Goal: Task Accomplishment & Management: Complete application form

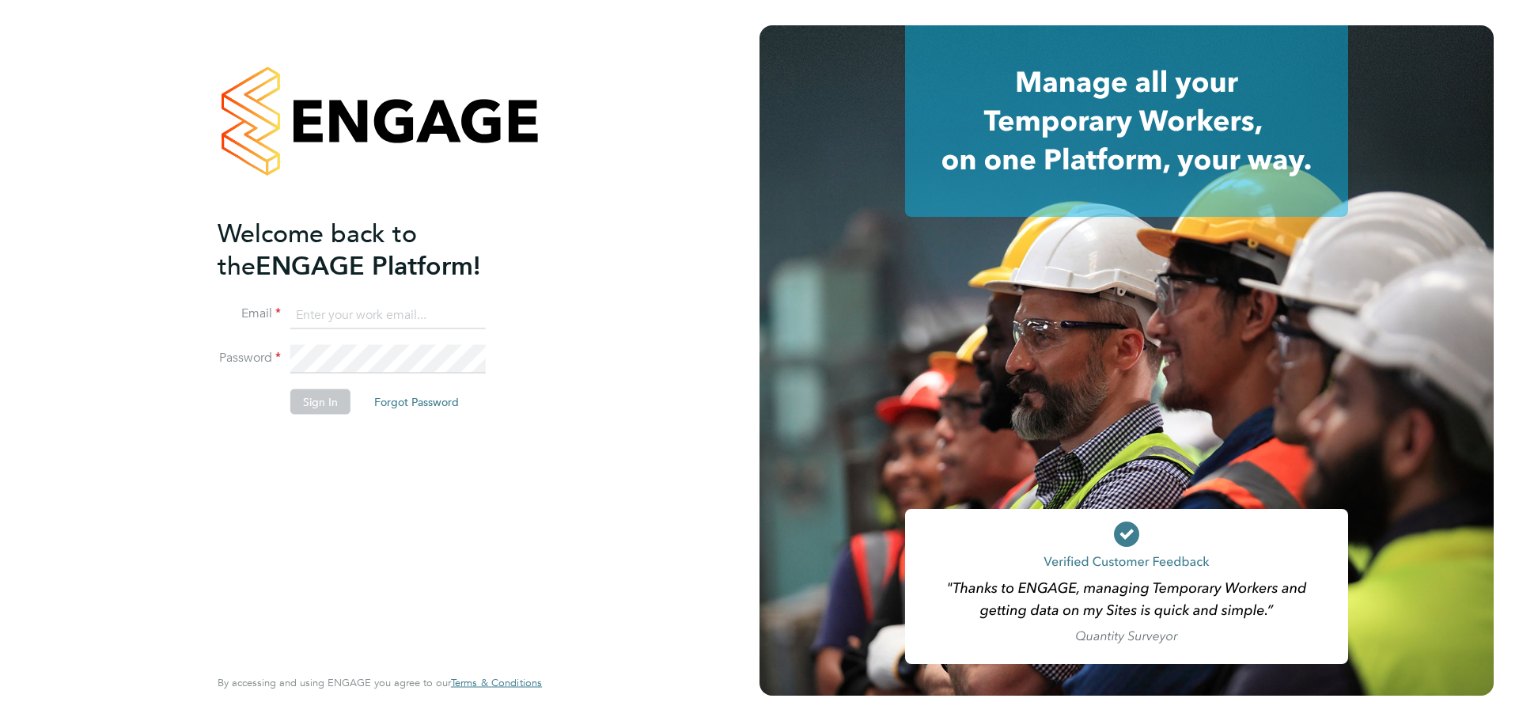
click at [358, 311] on input at bounding box center [387, 315] width 195 height 28
type input "[PERSON_NAME][EMAIL_ADDRESS][PERSON_NAME][DOMAIN_NAME]"
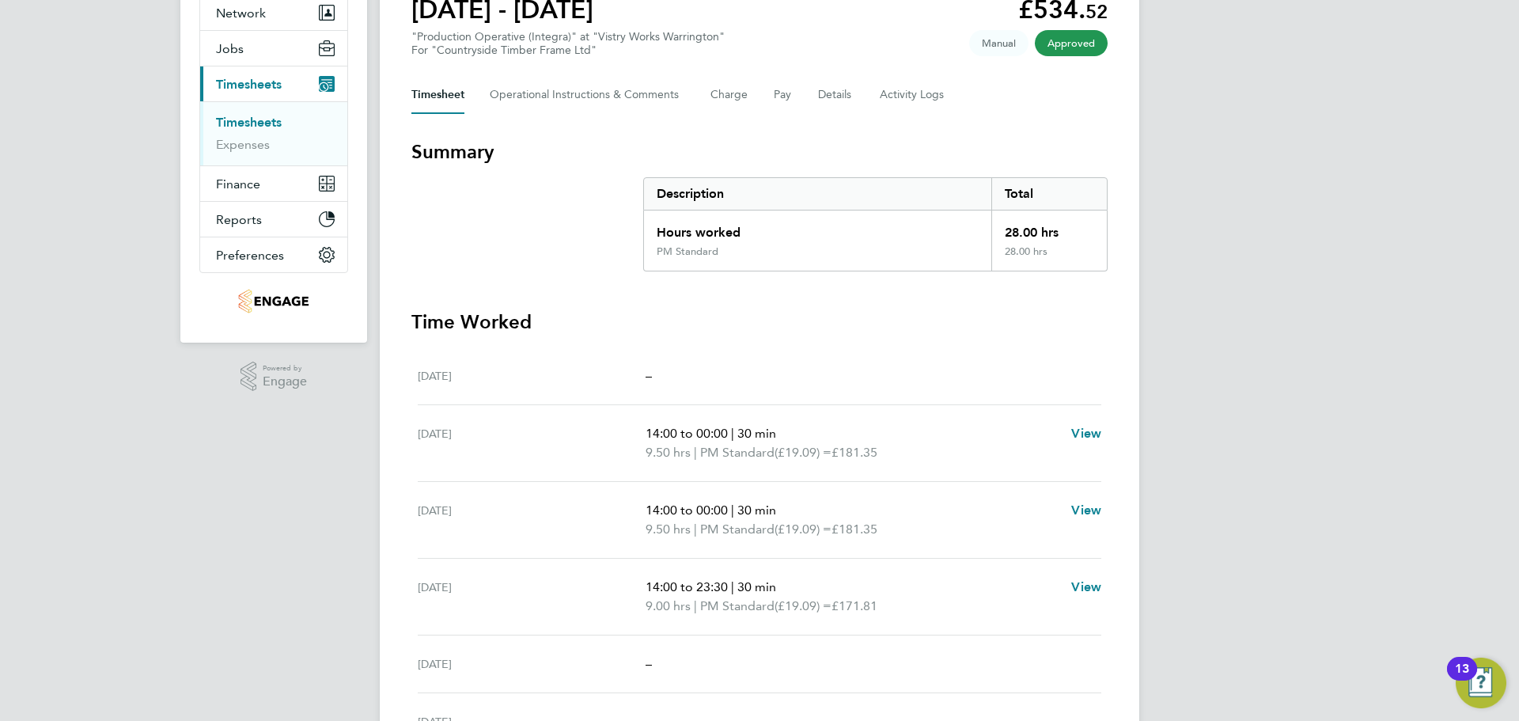
scroll to position [158, 0]
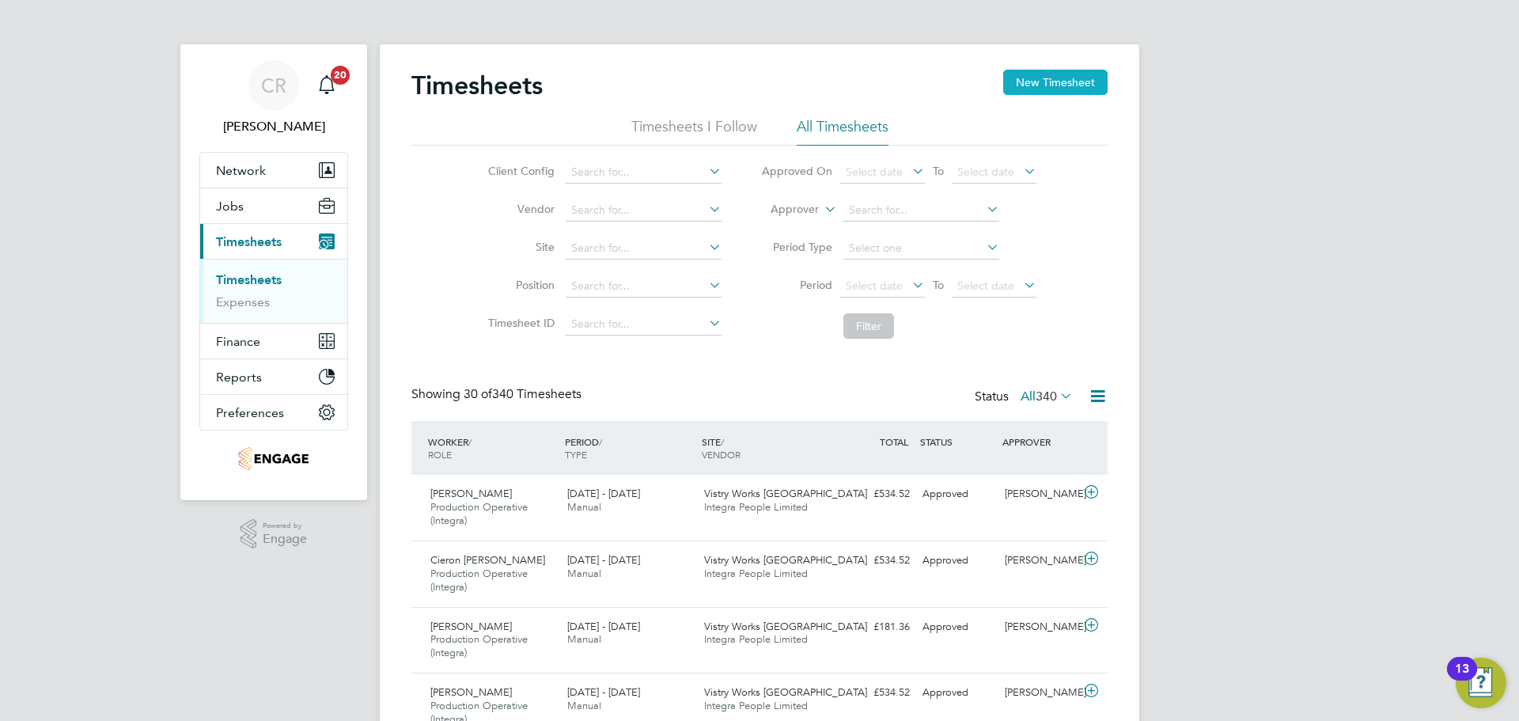
click at [1039, 74] on button "New Timesheet" at bounding box center [1055, 82] width 104 height 25
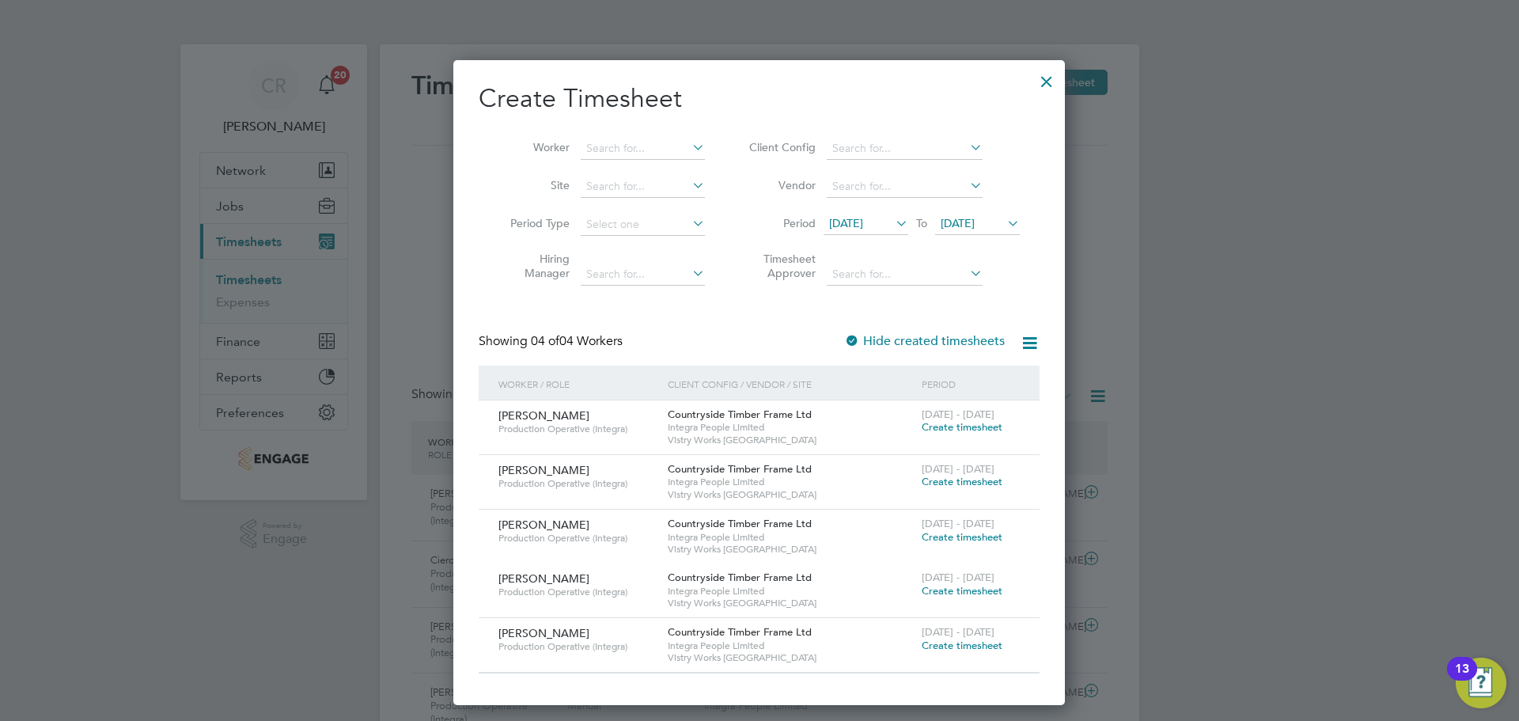
click at [1034, 84] on div at bounding box center [1047, 77] width 28 height 28
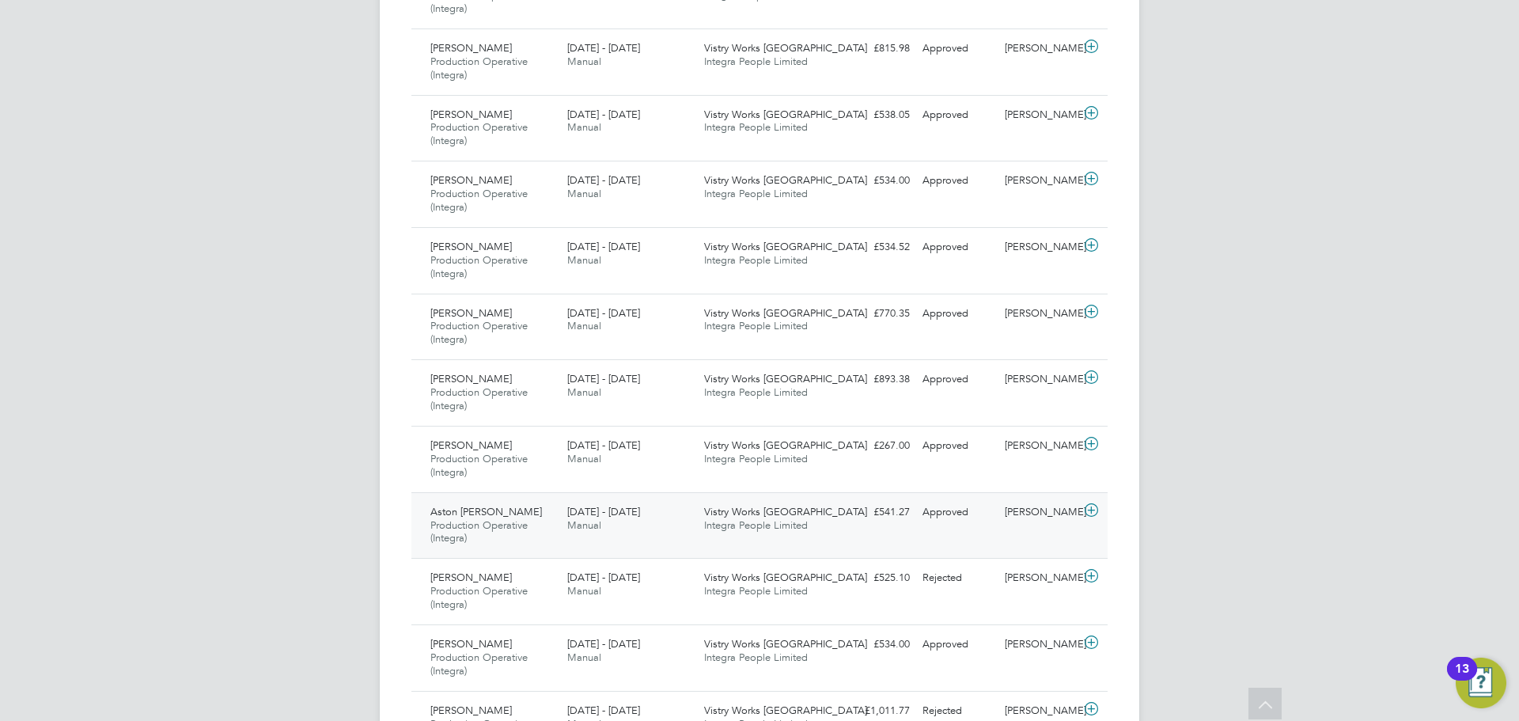
click at [1025, 516] on div "Naomi Mutter" at bounding box center [1040, 512] width 82 height 26
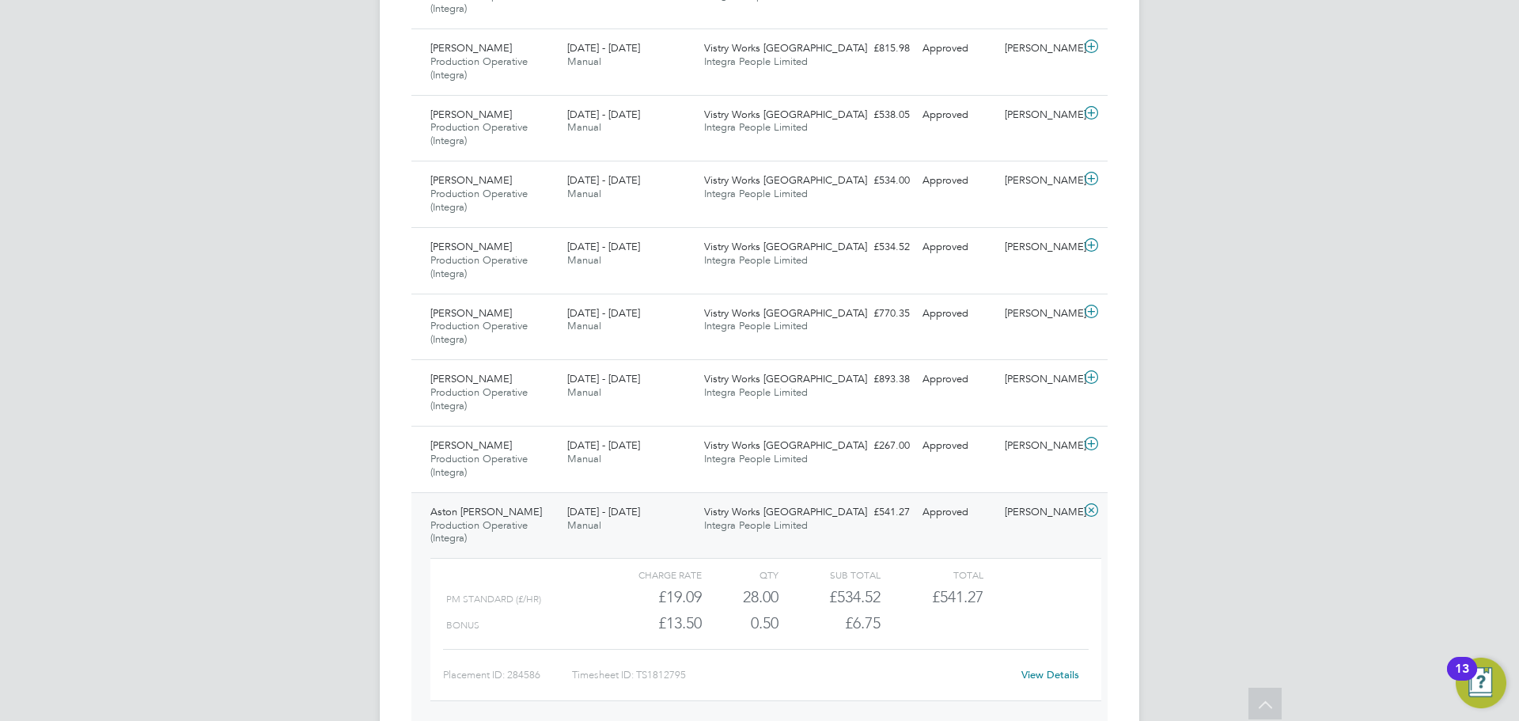
click at [1037, 674] on link "View Details" at bounding box center [1051, 674] width 58 height 13
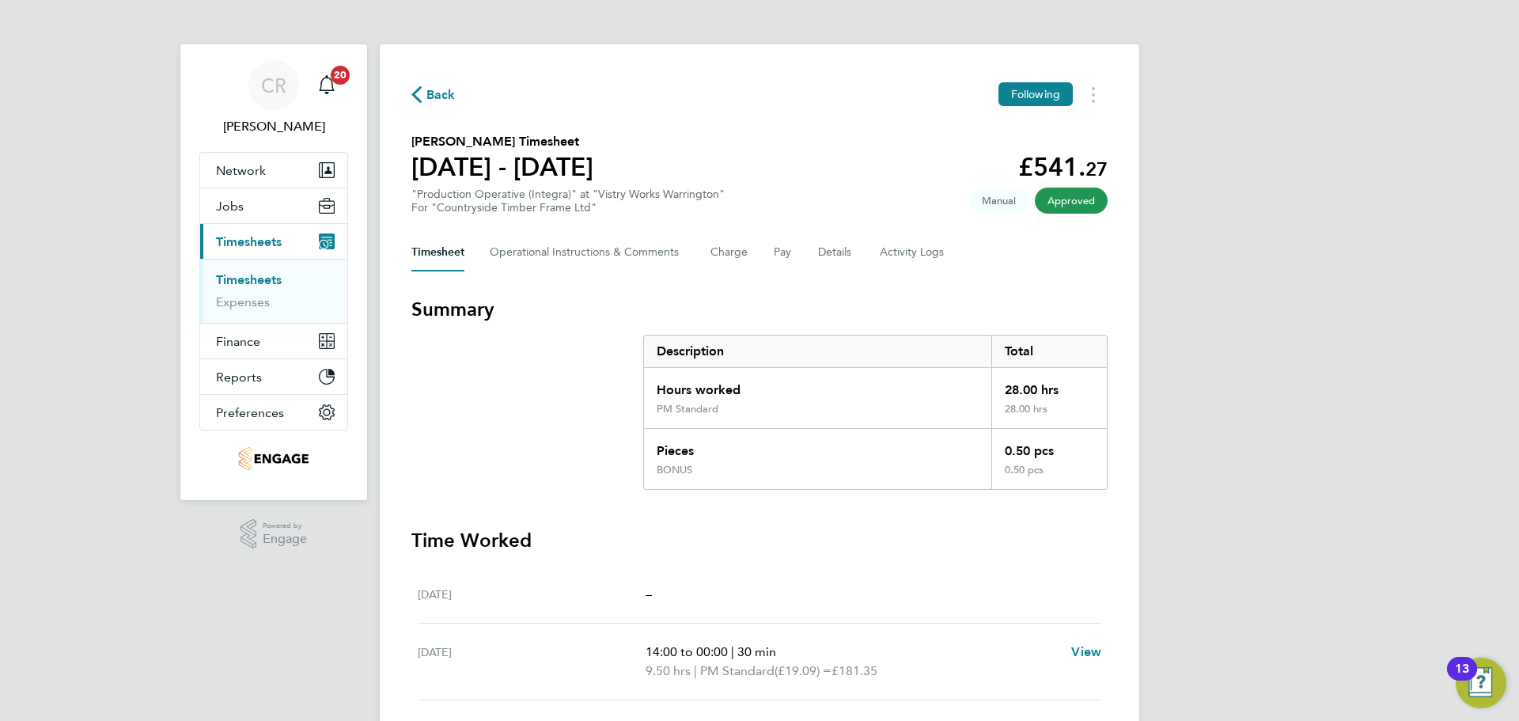
click at [437, 88] on span "Back" at bounding box center [441, 94] width 29 height 19
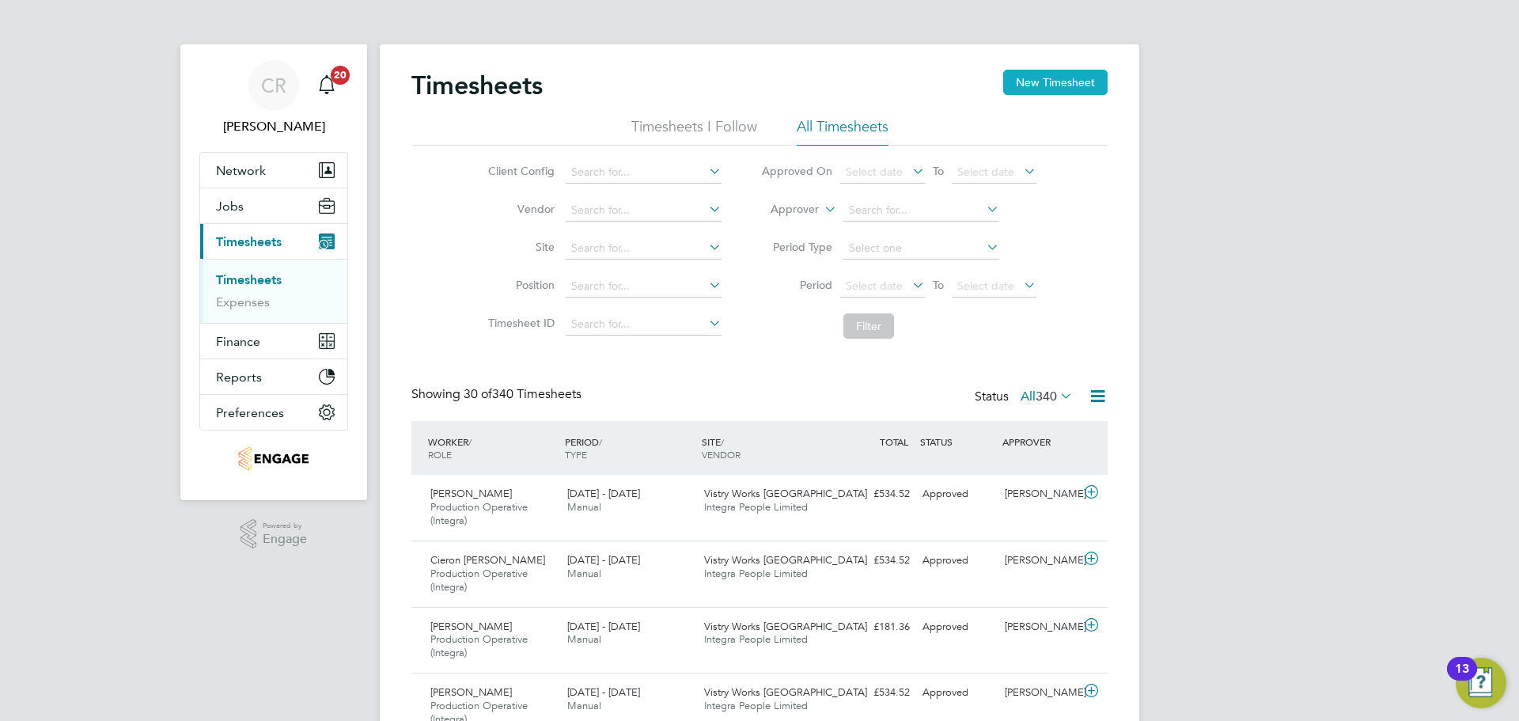
click at [1055, 82] on button "New Timesheet" at bounding box center [1055, 82] width 104 height 25
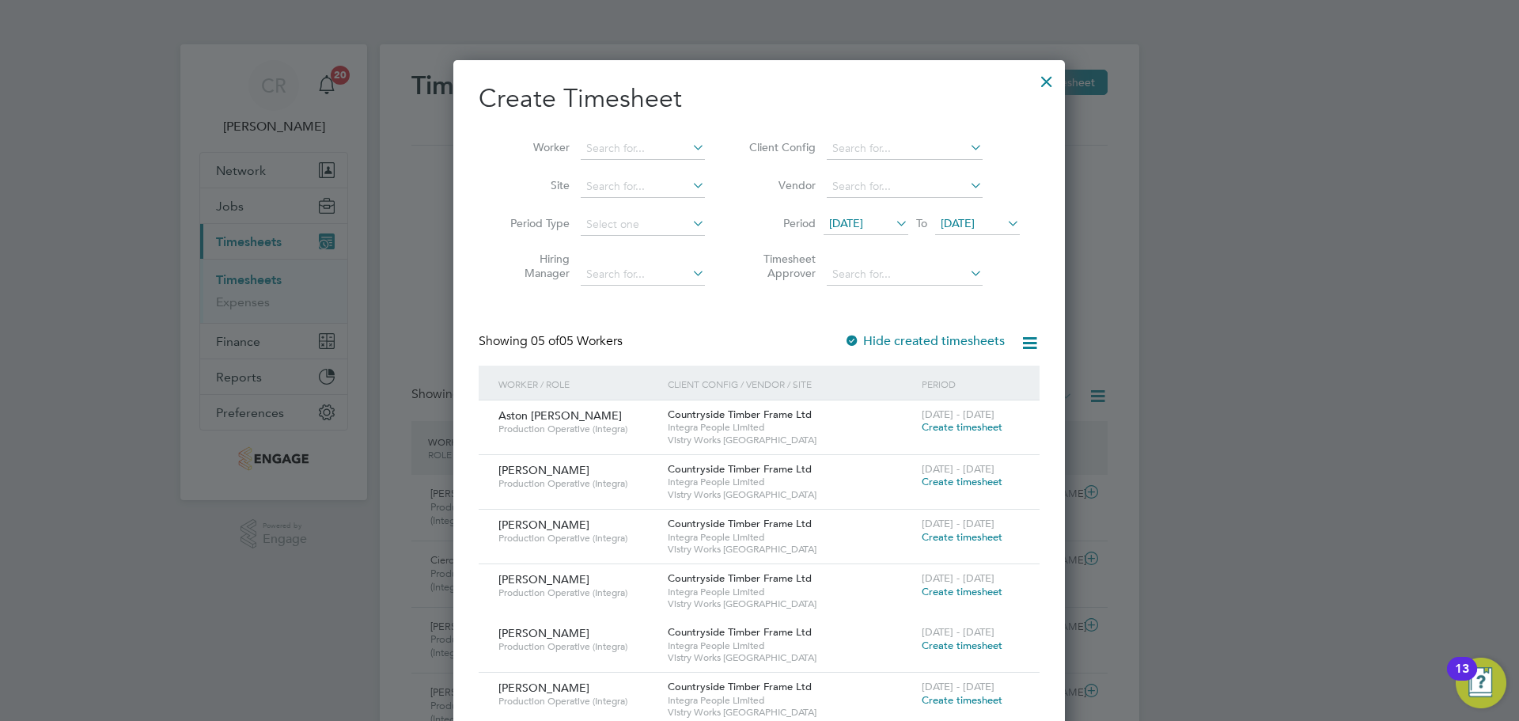
drag, startPoint x: 952, startPoint y: 429, endPoint x: 966, endPoint y: 384, distance: 47.3
click at [952, 429] on span "Create timesheet" at bounding box center [962, 426] width 81 height 13
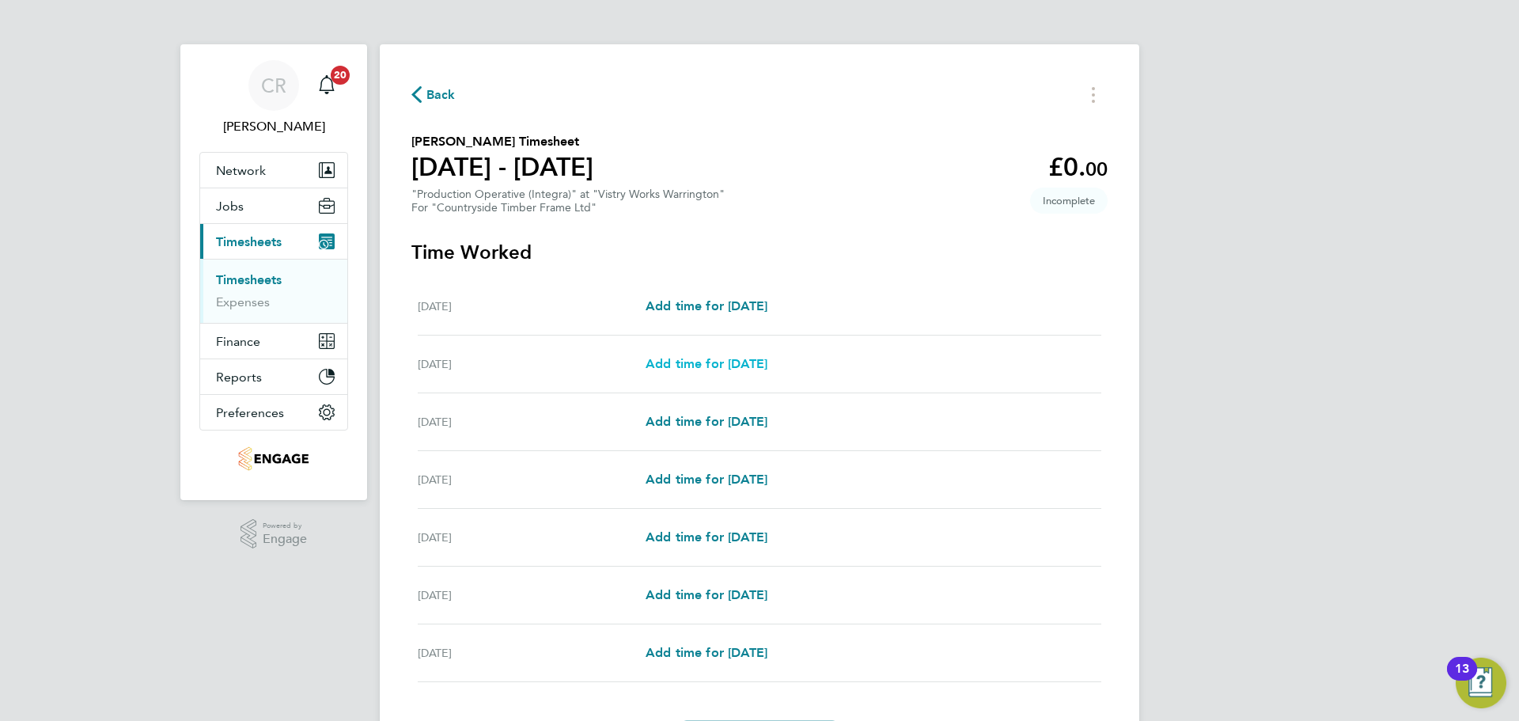
click at [724, 365] on span "Add time for Tue 26 Aug" at bounding box center [707, 363] width 122 height 15
select select "15"
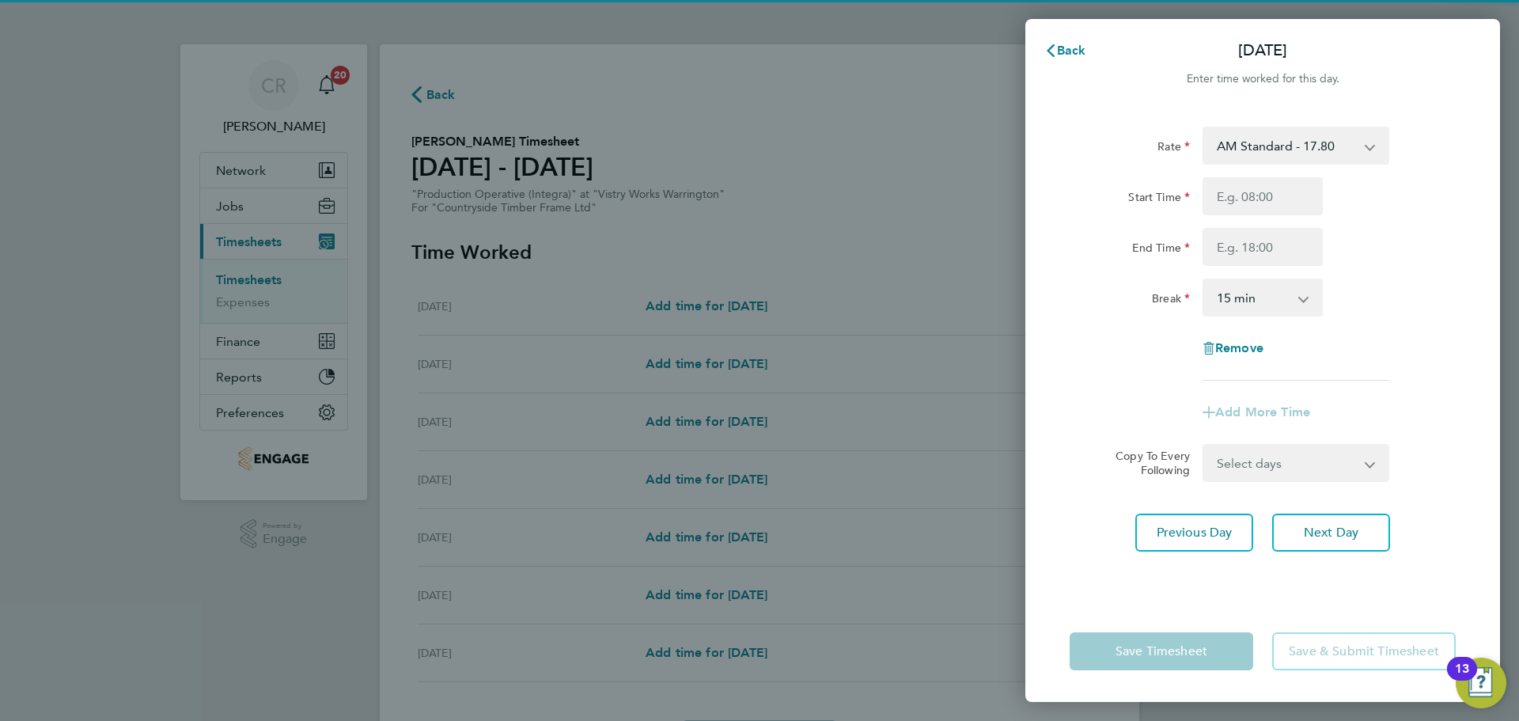
click at [1310, 157] on select "AM Standard - 17.80 BONUS - 13.50 PM OT2 - 38.18 PM OT1 - 28.64 PM Standard - 1…" at bounding box center [1286, 145] width 165 height 35
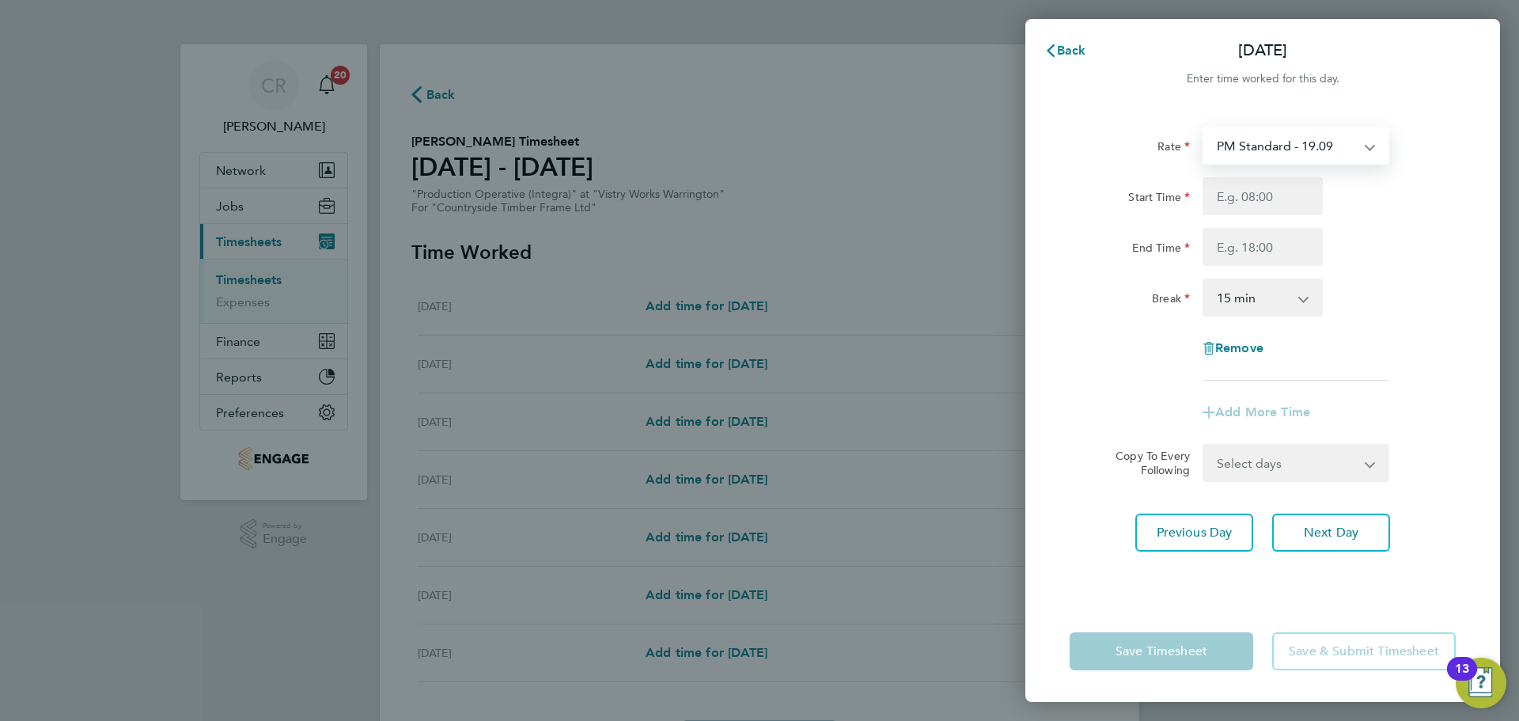
select select "15"
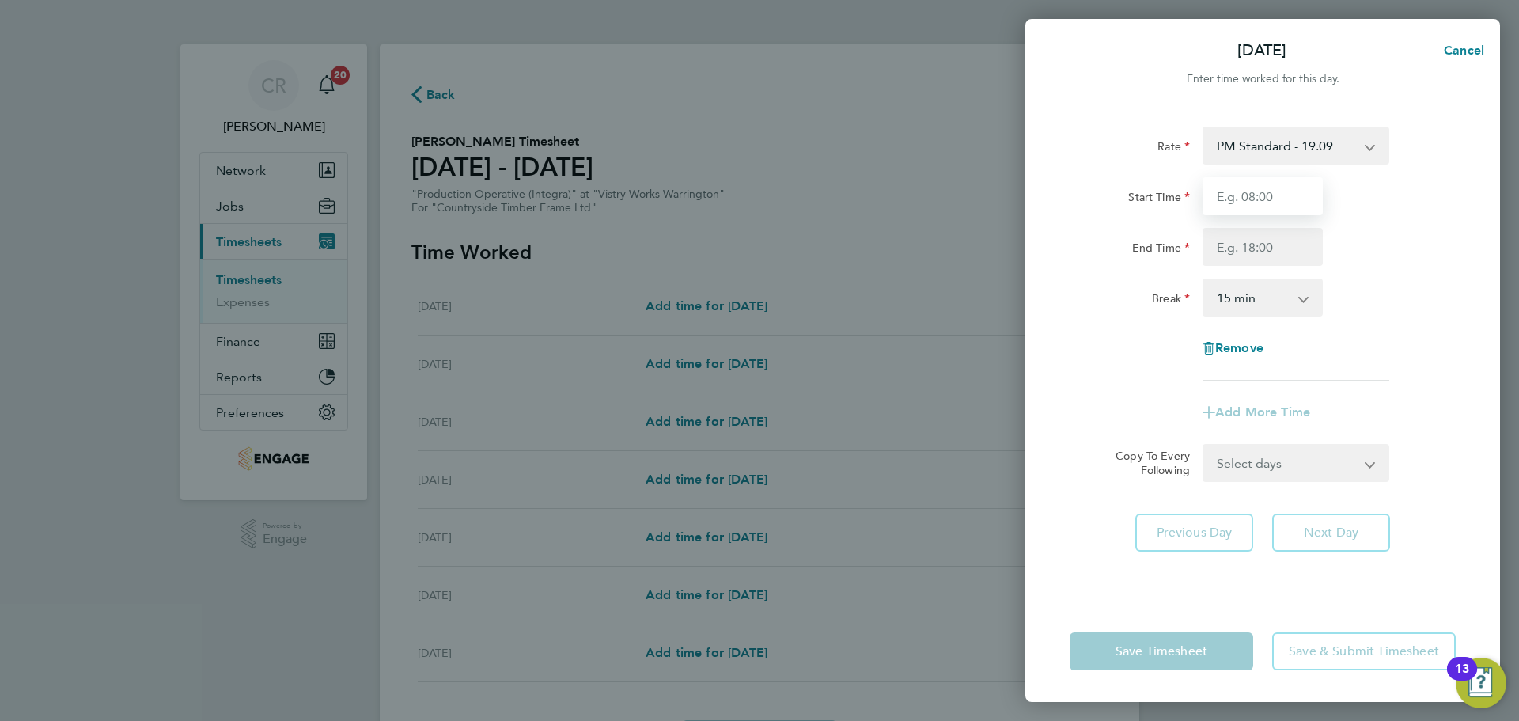
click at [1261, 178] on input "Start Time" at bounding box center [1263, 196] width 120 height 38
type input "14:00"
click at [1268, 243] on input "End Time" at bounding box center [1263, 247] width 120 height 38
type input "00:00"
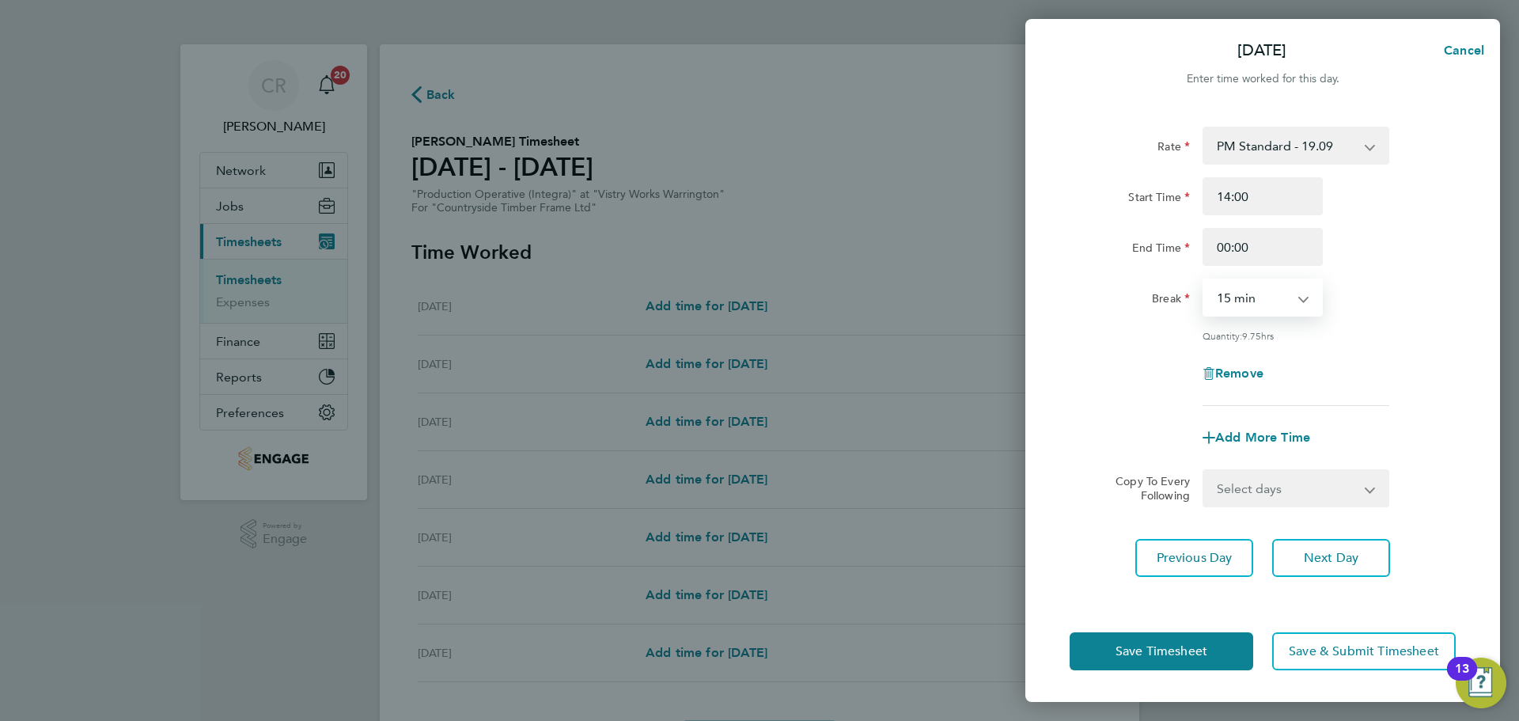
click at [1265, 305] on select "0 min 15 min 30 min 45 min 60 min 75 min 90 min" at bounding box center [1253, 297] width 98 height 35
select select "30"
click at [1204, 280] on select "0 min 15 min 30 min 45 min 60 min 75 min 90 min" at bounding box center [1253, 297] width 98 height 35
click at [1212, 637] on button "Save Timesheet" at bounding box center [1162, 651] width 184 height 38
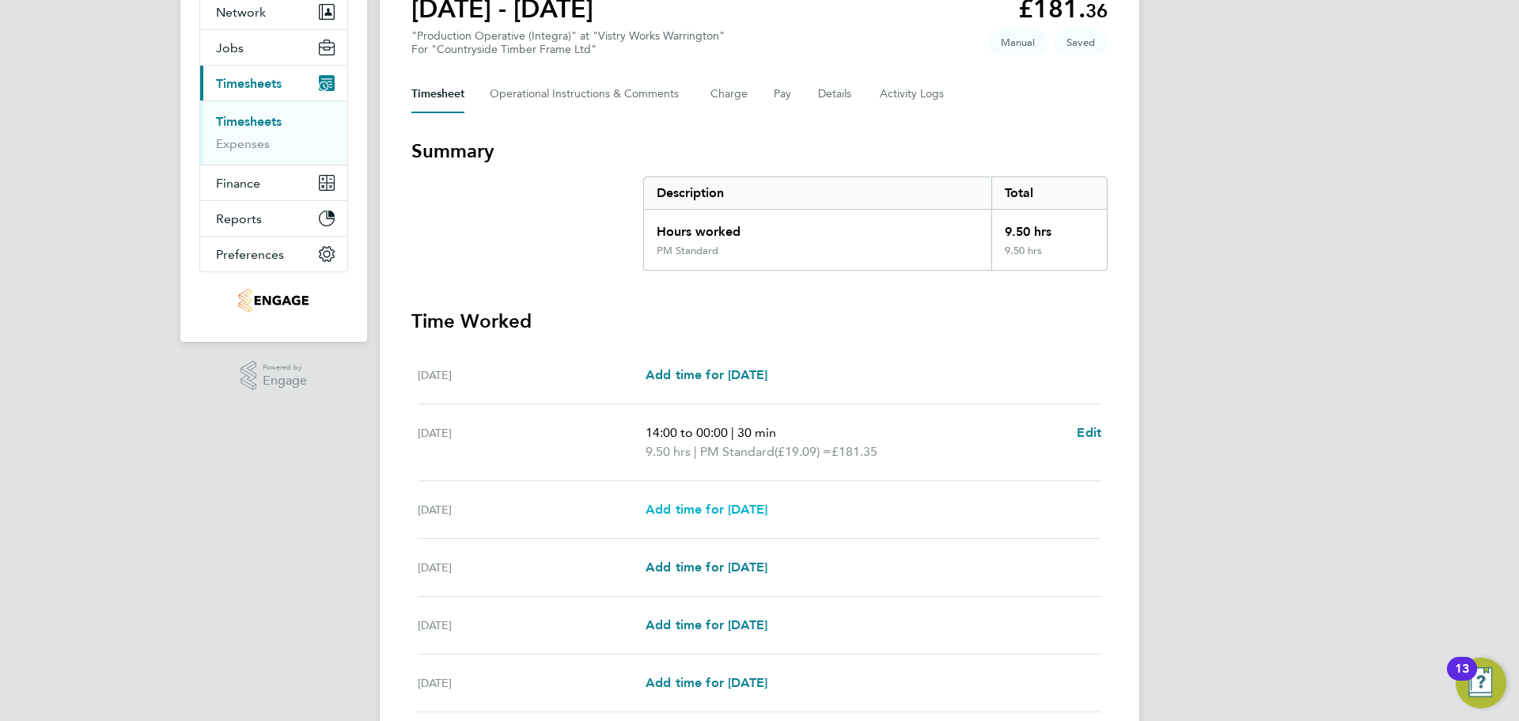
click at [753, 516] on span "Add time for Wed 27 Aug" at bounding box center [707, 509] width 122 height 15
select select "15"
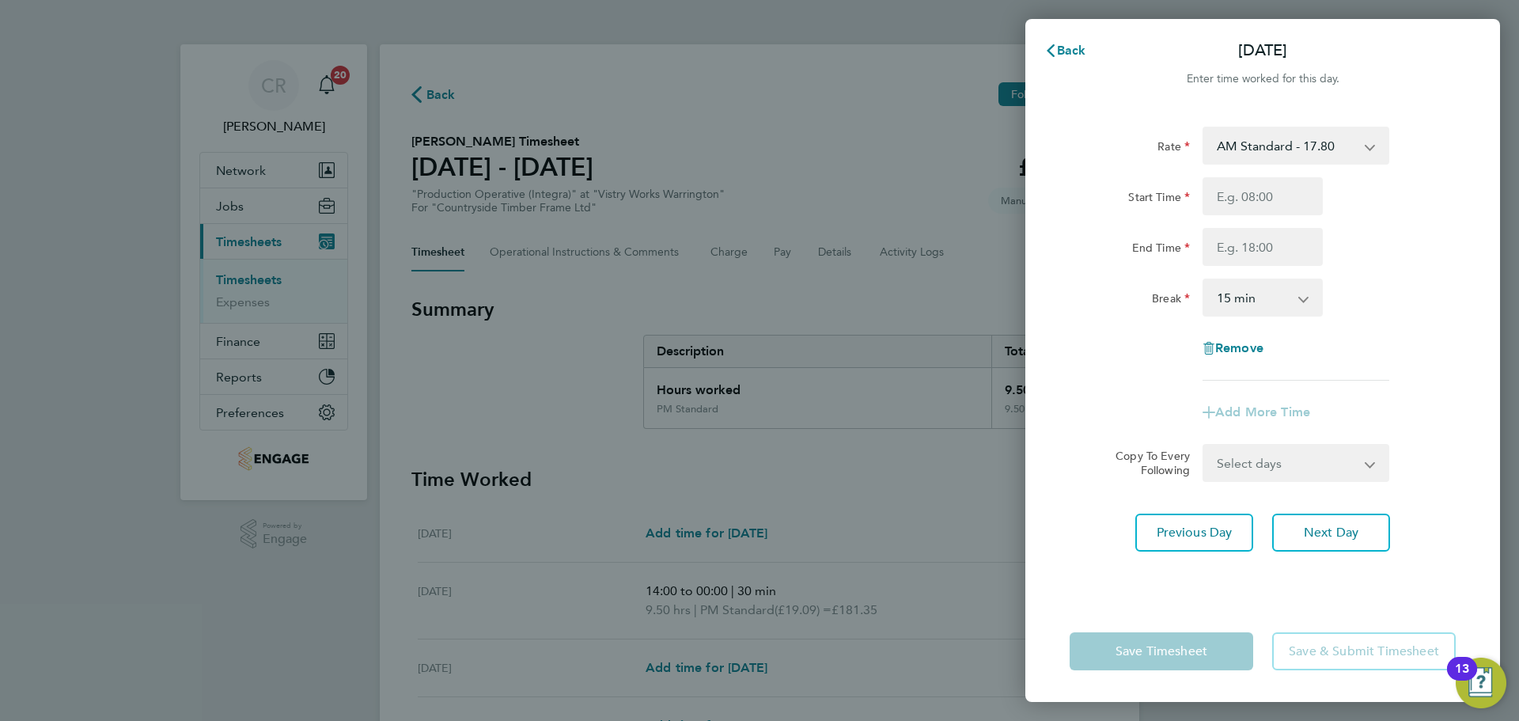
click at [1322, 150] on select "AM Standard - 17.80 BONUS - 13.50 PM OT2 - 38.18 PM OT1 - 28.64 PM Standard - 1…" at bounding box center [1286, 145] width 165 height 35
select select "15"
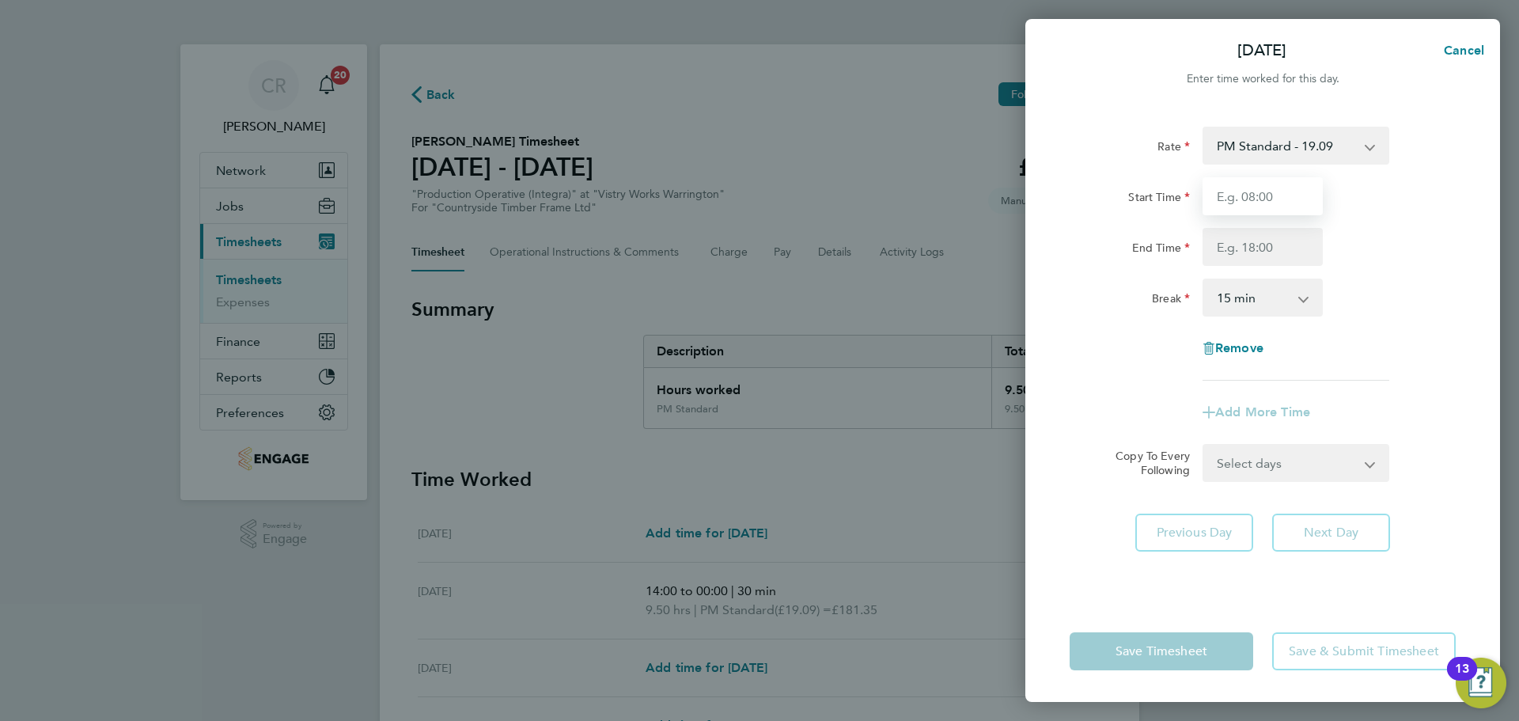
click at [1269, 185] on input "Start Time" at bounding box center [1263, 196] width 120 height 38
type input "14:00"
click at [1278, 250] on input "End Time" at bounding box center [1263, 247] width 120 height 38
type input "00:00"
click at [1265, 304] on select "0 min 15 min 30 min 45 min 60 min 75 min 90 min" at bounding box center [1253, 297] width 98 height 35
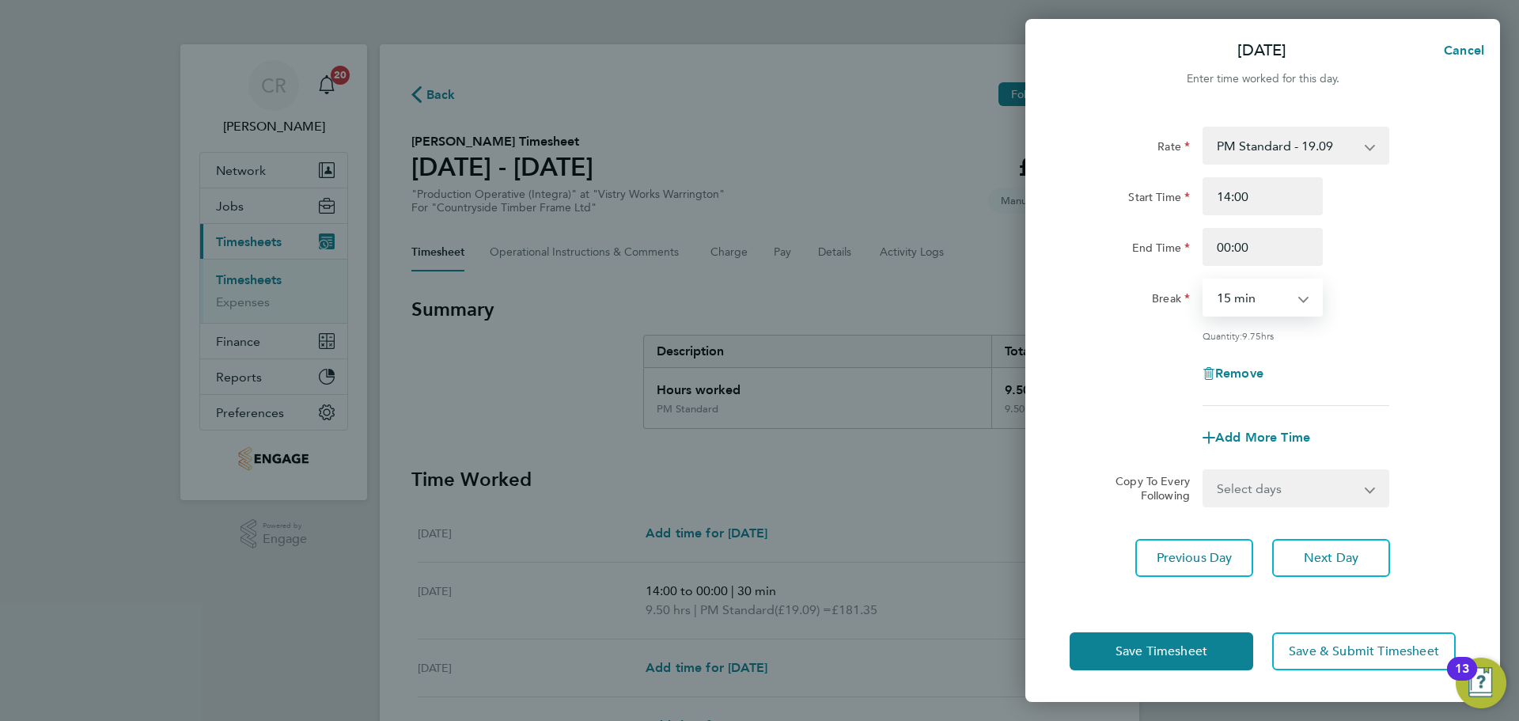
select select "30"
click at [1204, 280] on select "0 min 15 min 30 min 45 min 60 min 75 min 90 min" at bounding box center [1253, 297] width 98 height 35
click at [1230, 641] on button "Save Timesheet" at bounding box center [1162, 651] width 184 height 38
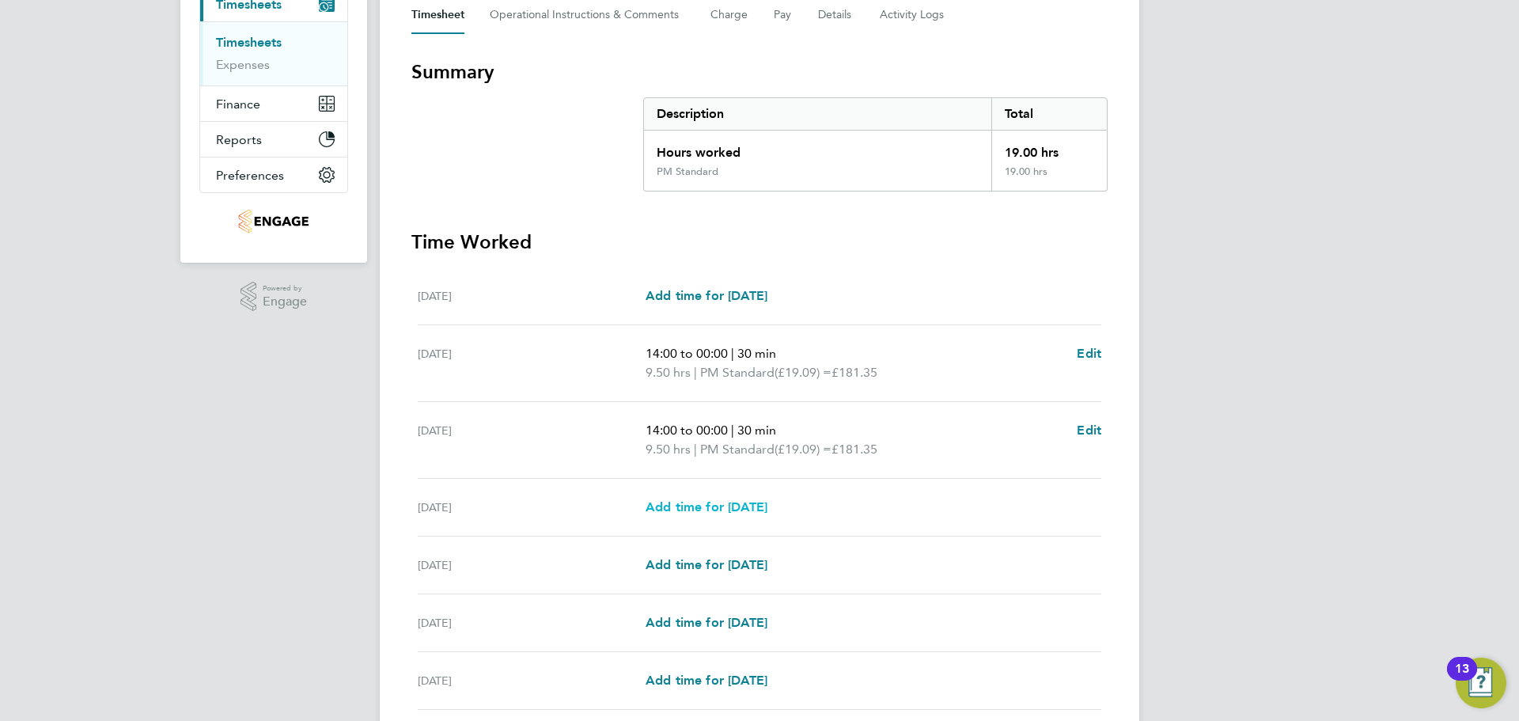
click at [764, 510] on span "Add time for Thu 28 Aug" at bounding box center [707, 506] width 122 height 15
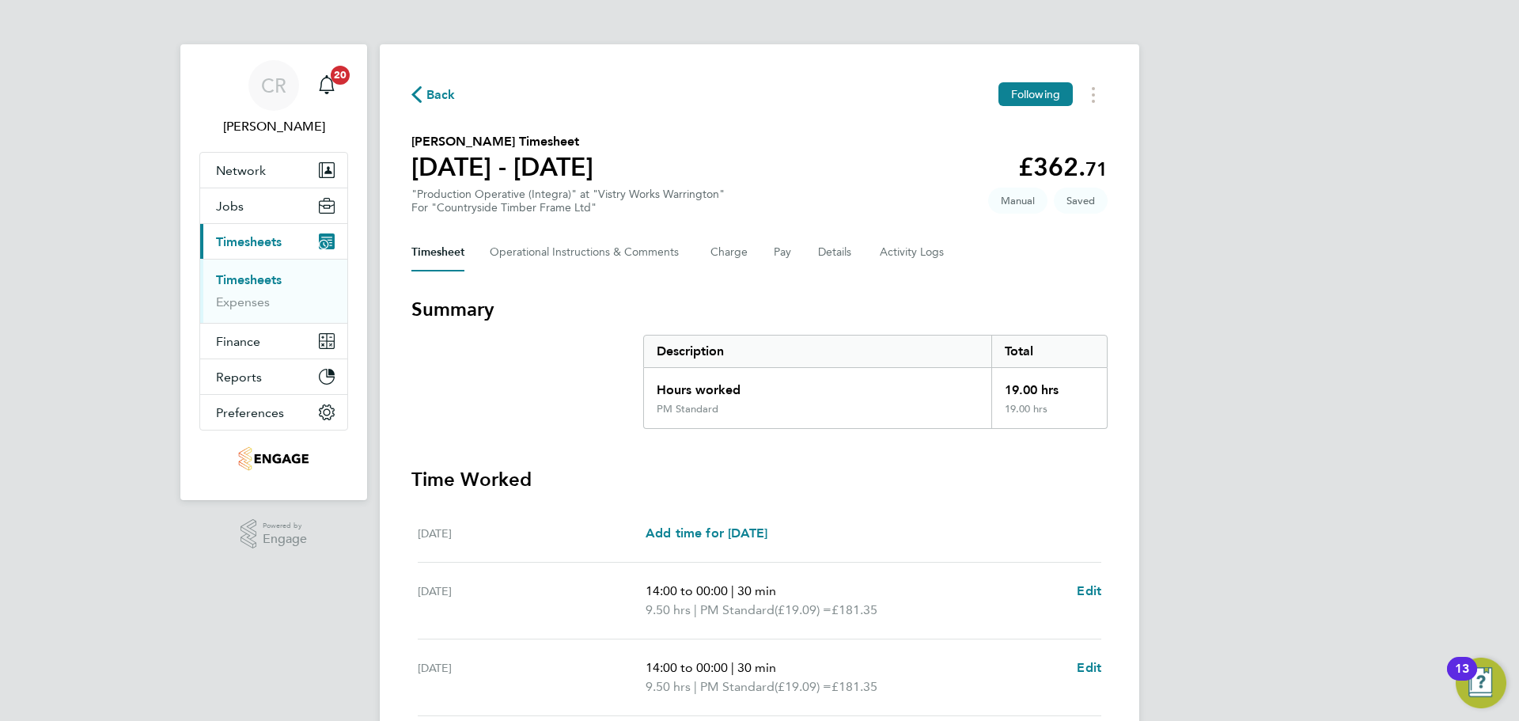
select select "15"
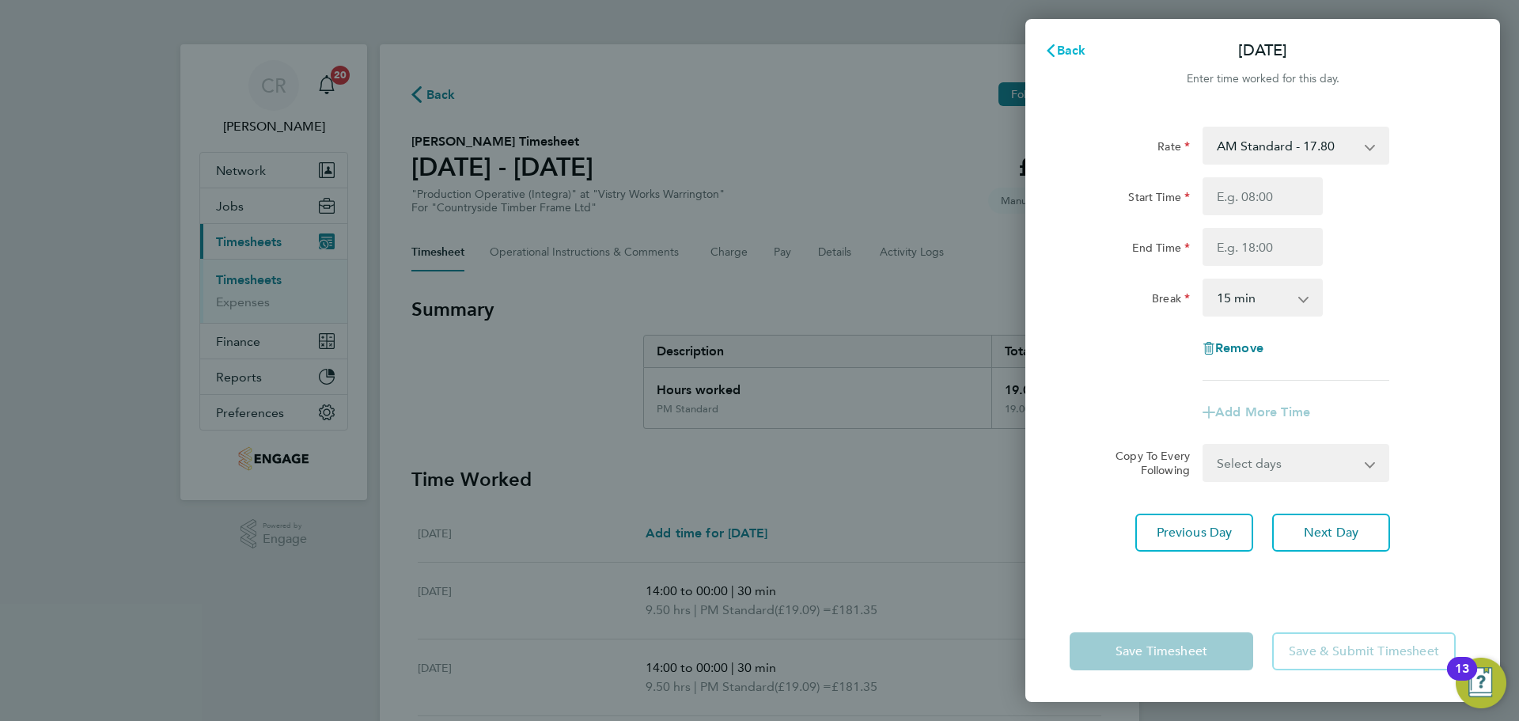
click at [1077, 52] on span "Back" at bounding box center [1071, 50] width 29 height 15
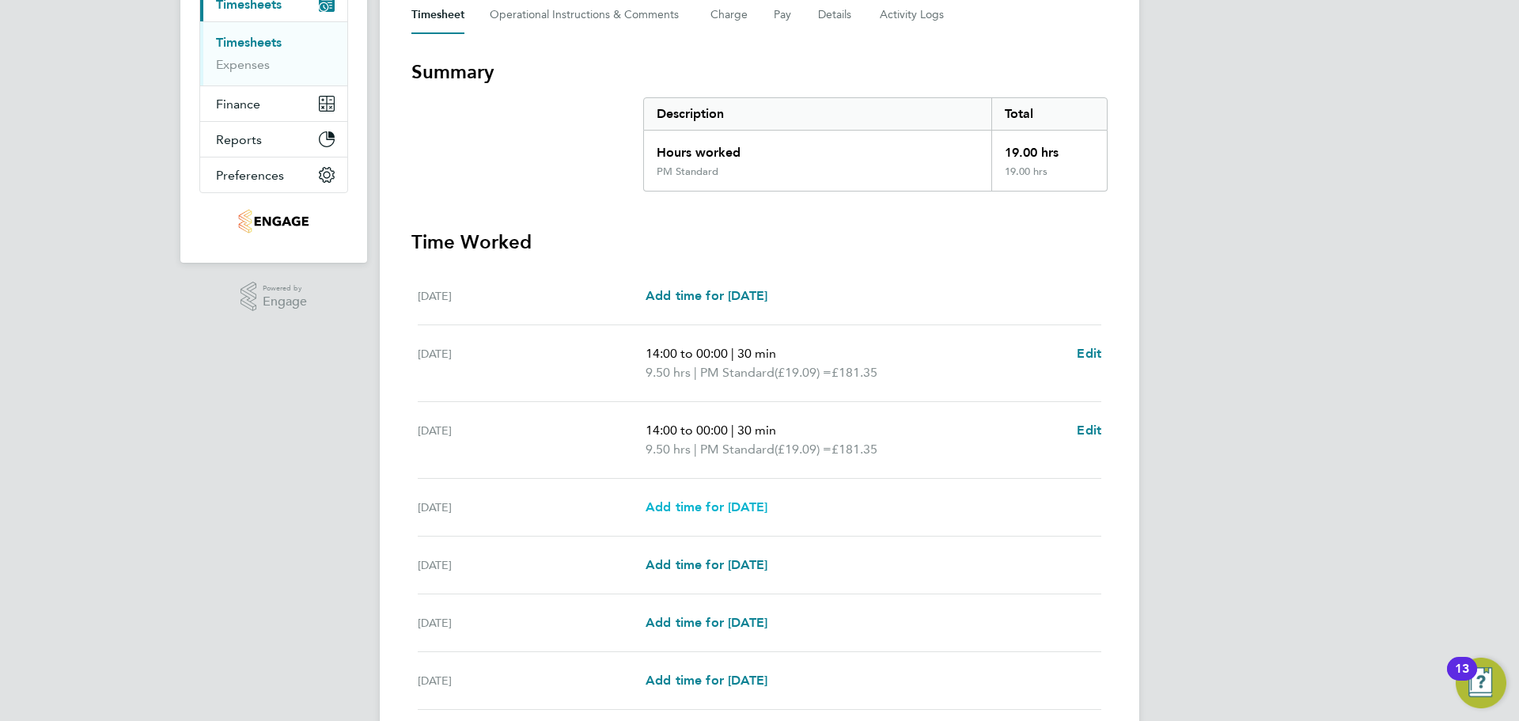
click at [768, 511] on span "Add time for Thu 28 Aug" at bounding box center [707, 506] width 122 height 15
select select "15"
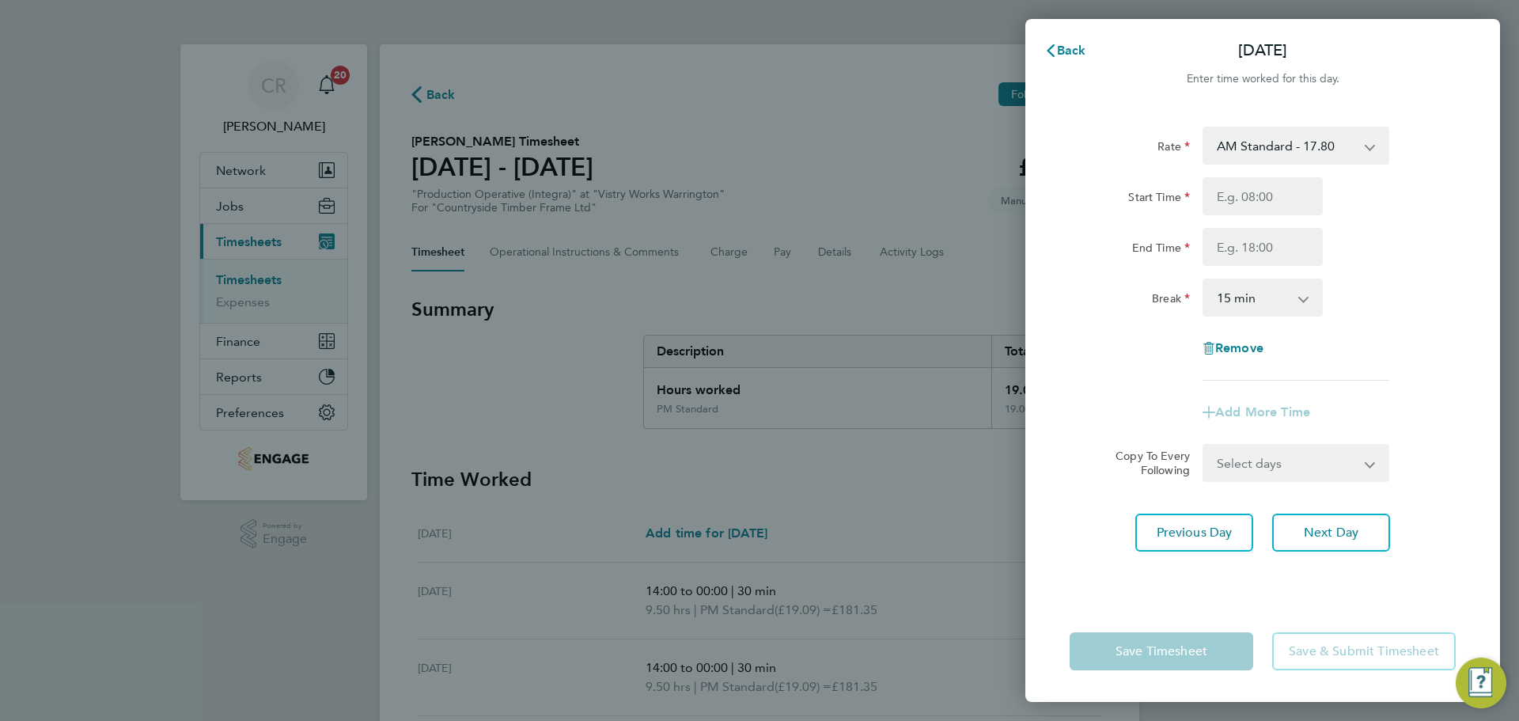
click at [1280, 154] on select "AM Standard - 17.80 BONUS - 13.50 PM OT2 - 38.18 PM OT1 - 28.64 PM Standard - 1…" at bounding box center [1286, 145] width 165 height 35
select select "15"
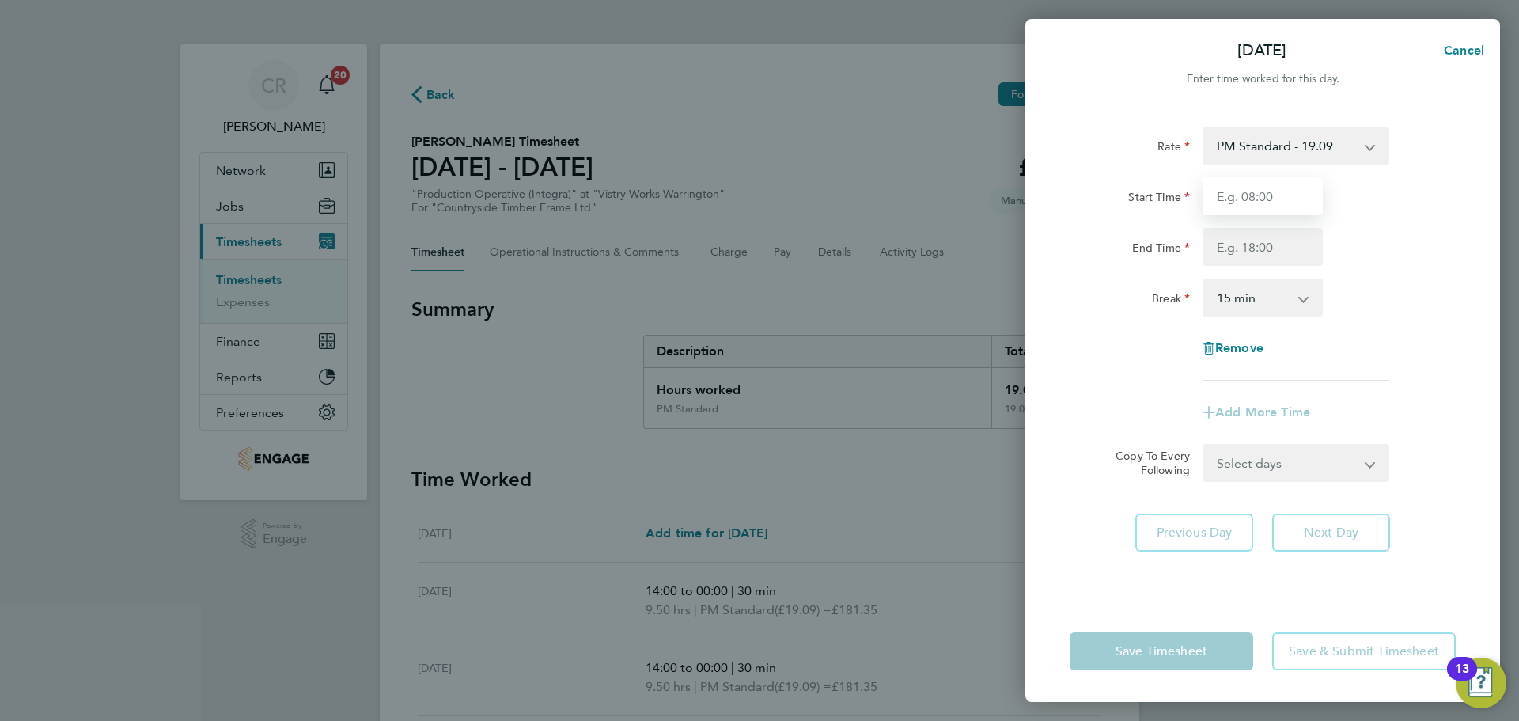
click at [1254, 194] on input "Start Time" at bounding box center [1263, 196] width 120 height 38
type input "14:00"
click at [1280, 246] on input "End Time" at bounding box center [1263, 247] width 120 height 38
type input "23:30"
click at [1258, 293] on select "0 min 15 min 30 min 45 min 60 min 75 min 90 min" at bounding box center [1253, 297] width 98 height 35
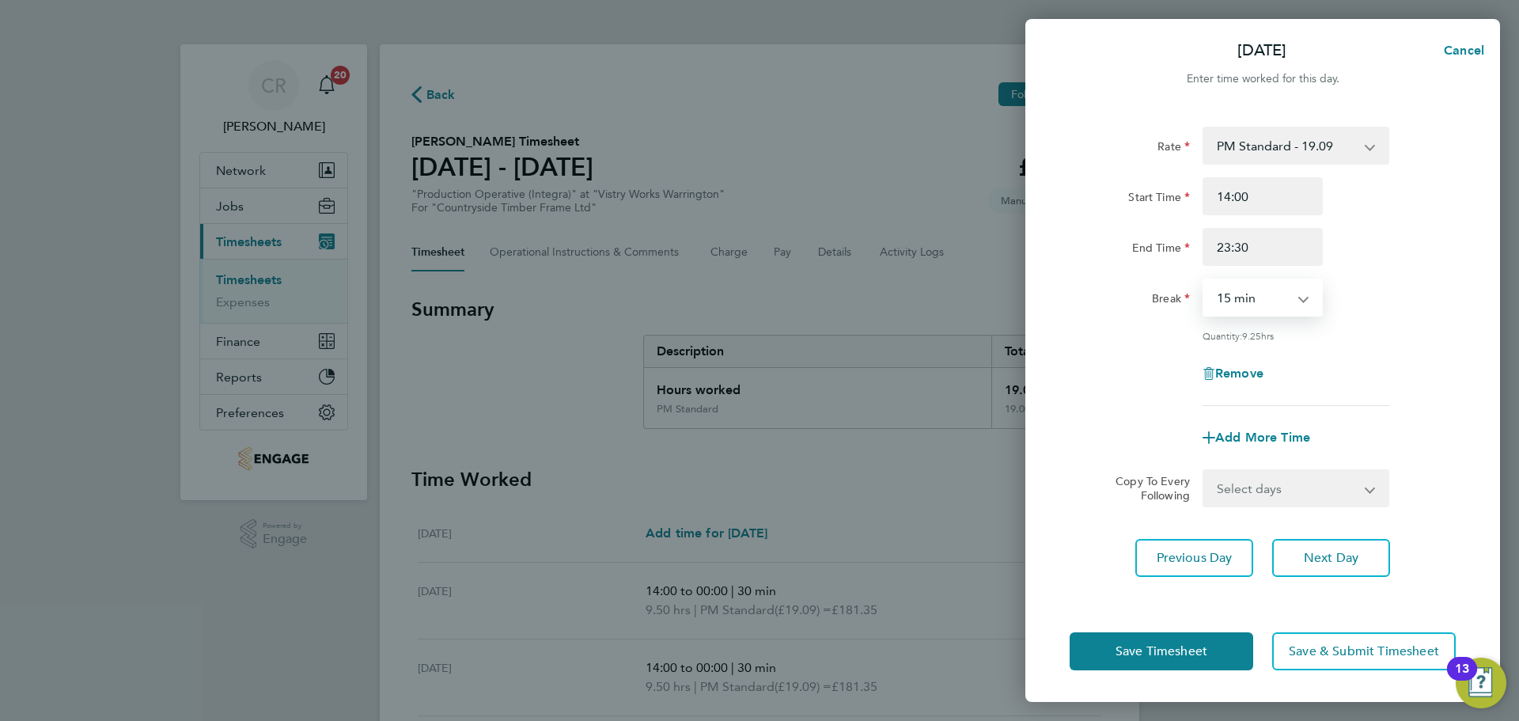
select select "30"
click at [1204, 280] on select "0 min 15 min 30 min 45 min 60 min 75 min 90 min" at bounding box center [1253, 297] width 98 height 35
click at [1265, 446] on div "Add More Time" at bounding box center [1262, 438] width 133 height 38
click at [1261, 442] on span "Add More Time" at bounding box center [1262, 437] width 95 height 15
select select "null"
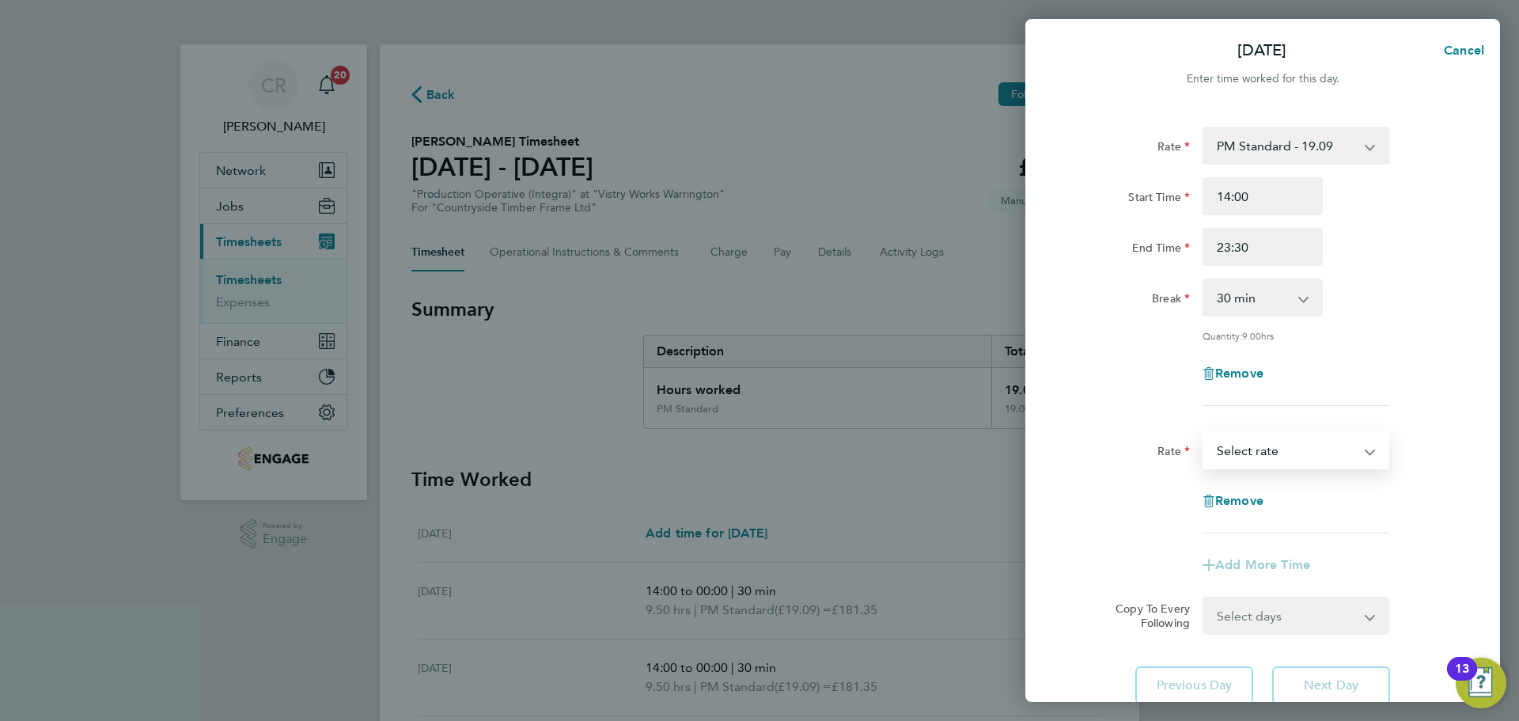
click at [1247, 438] on select "BONUS - 13.50 AM Standard - 17.80 PM OT2 - 38.18 PM OT1 - 28.64 PM Standard - 1…" at bounding box center [1286, 450] width 165 height 35
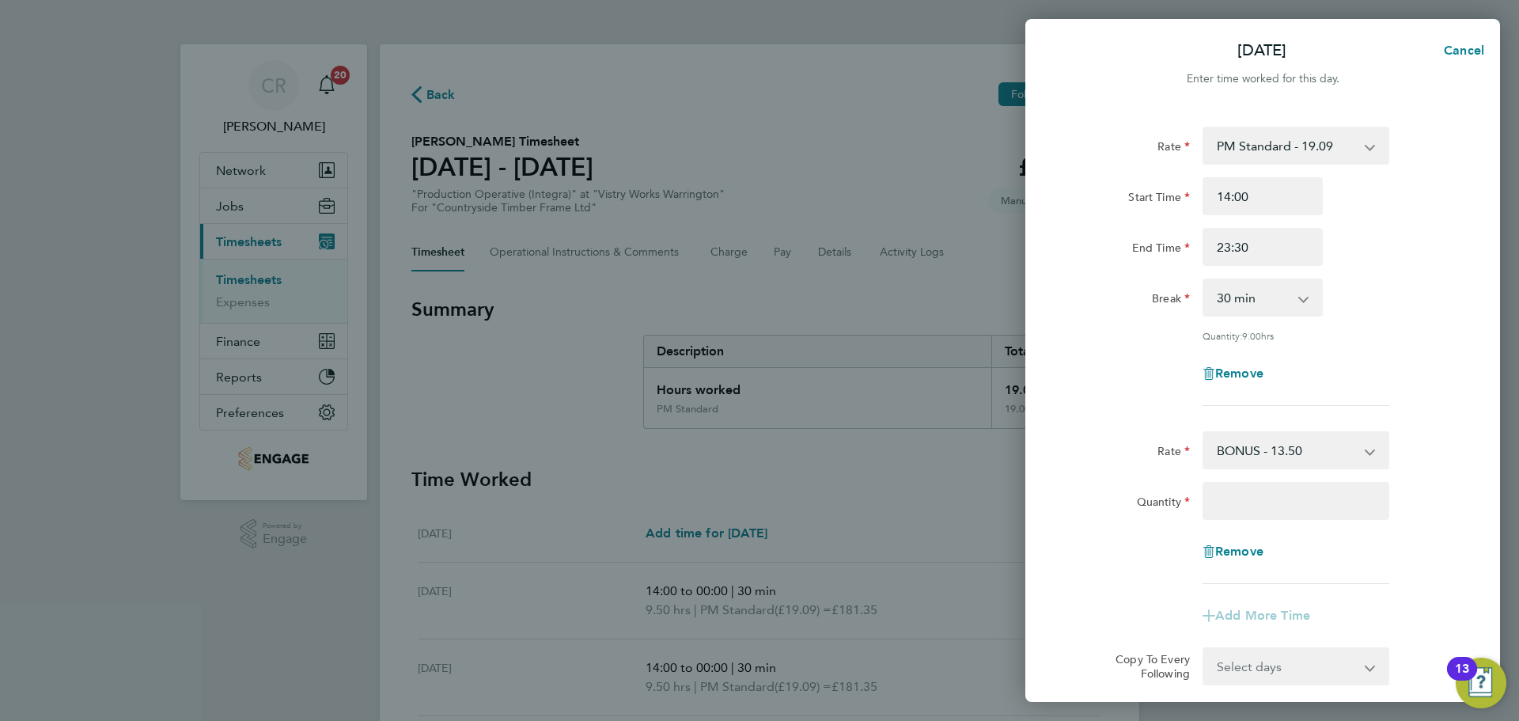
click at [1257, 520] on div "Rate BONUS - 13.50 AM Standard - 17.80 PM OT2 - 38.18 PM OT1 - 28.64 PM Standar…" at bounding box center [1263, 507] width 386 height 153
drag, startPoint x: 1257, startPoint y: 510, endPoint x: 1276, endPoint y: 509, distance: 19.8
click at [1257, 510] on input "Quantity" at bounding box center [1296, 501] width 187 height 38
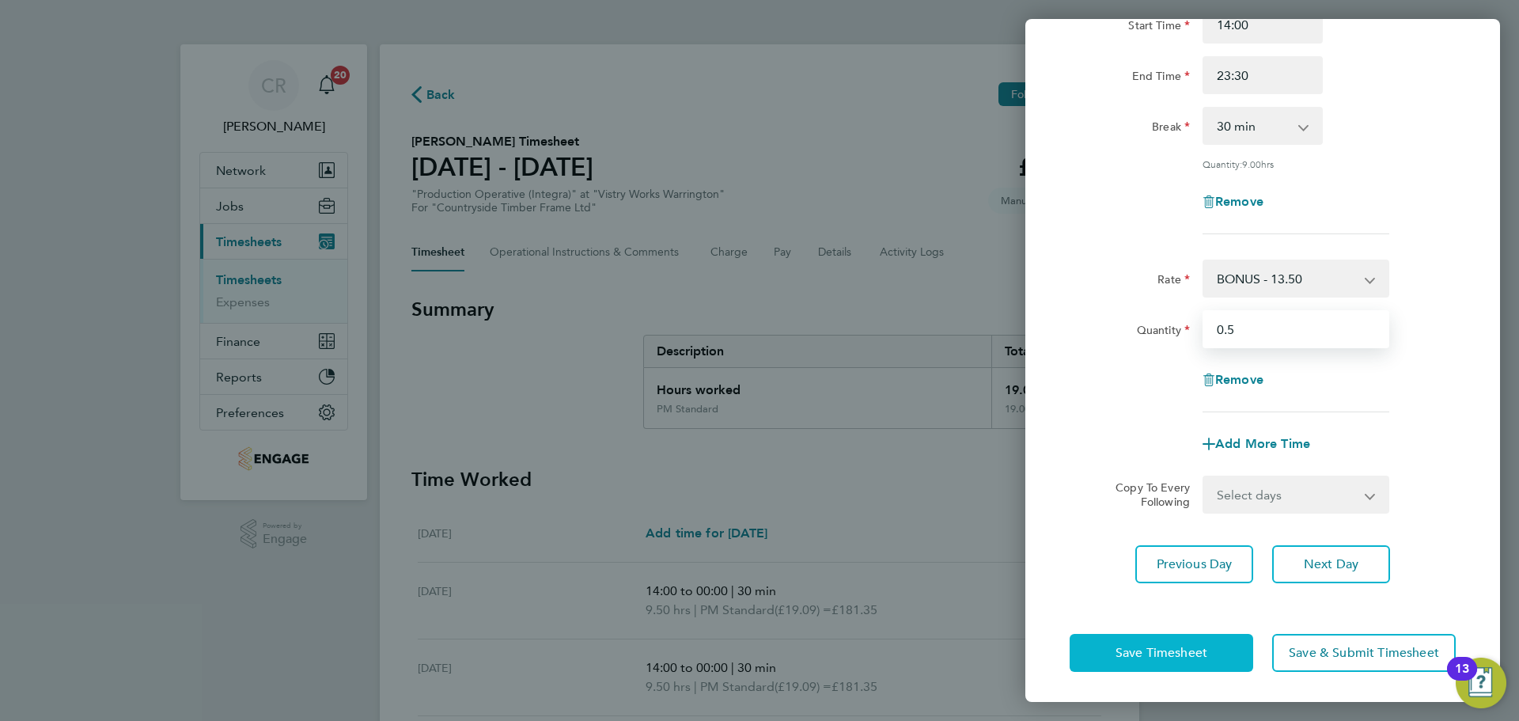
type input "0.5"
click at [1174, 647] on span "Save Timesheet" at bounding box center [1162, 653] width 92 height 16
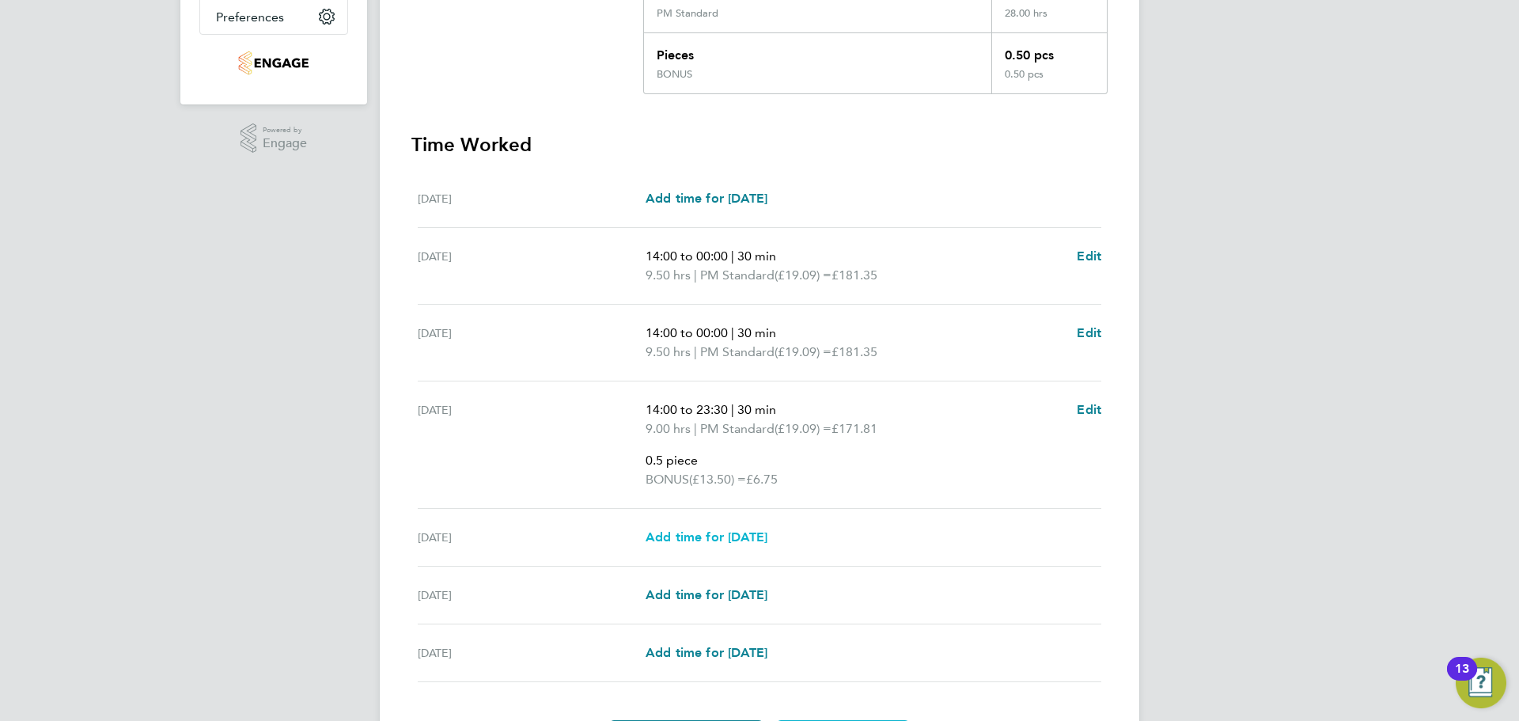
click at [764, 528] on link "Add time for Fri 29 Aug" at bounding box center [707, 537] width 122 height 19
select select "15"
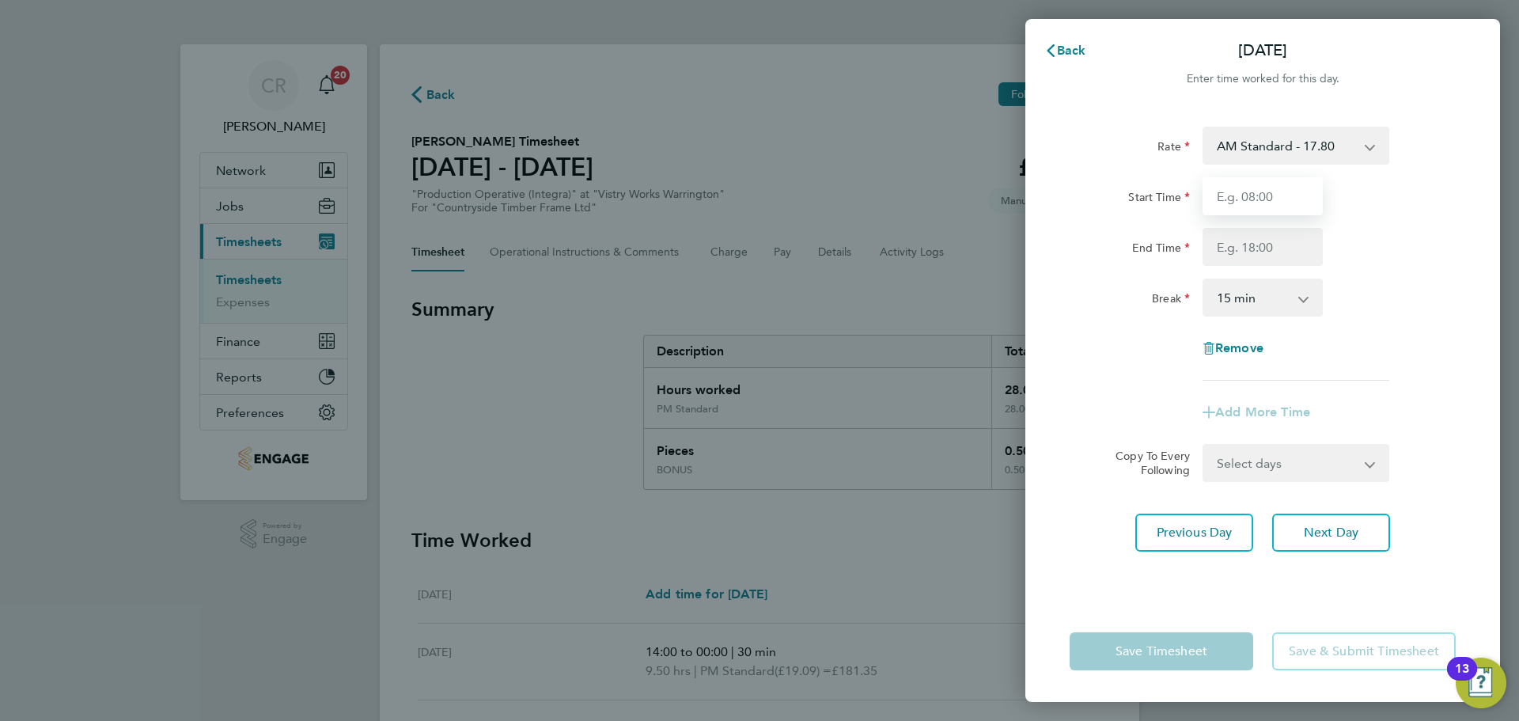
click at [1267, 193] on input "Start Time" at bounding box center [1263, 196] width 120 height 38
type input "06:00"
click at [1279, 245] on input "End Time" at bounding box center [1263, 247] width 120 height 38
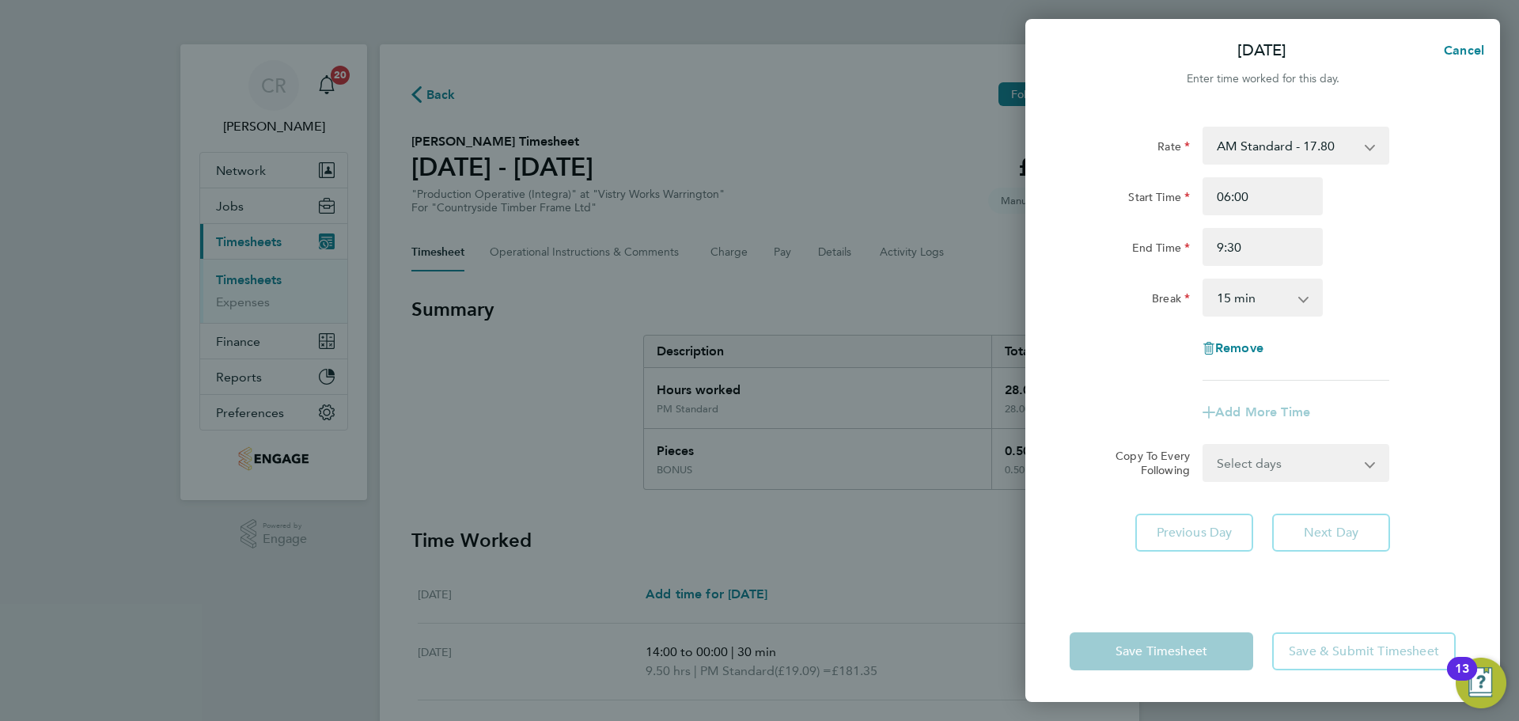
type input "09:30"
drag, startPoint x: 1287, startPoint y: 299, endPoint x: 1277, endPoint y: 313, distance: 16.5
click at [1287, 299] on select "0 min 15 min 30 min 45 min 60 min 75 min 90 min" at bounding box center [1253, 297] width 98 height 35
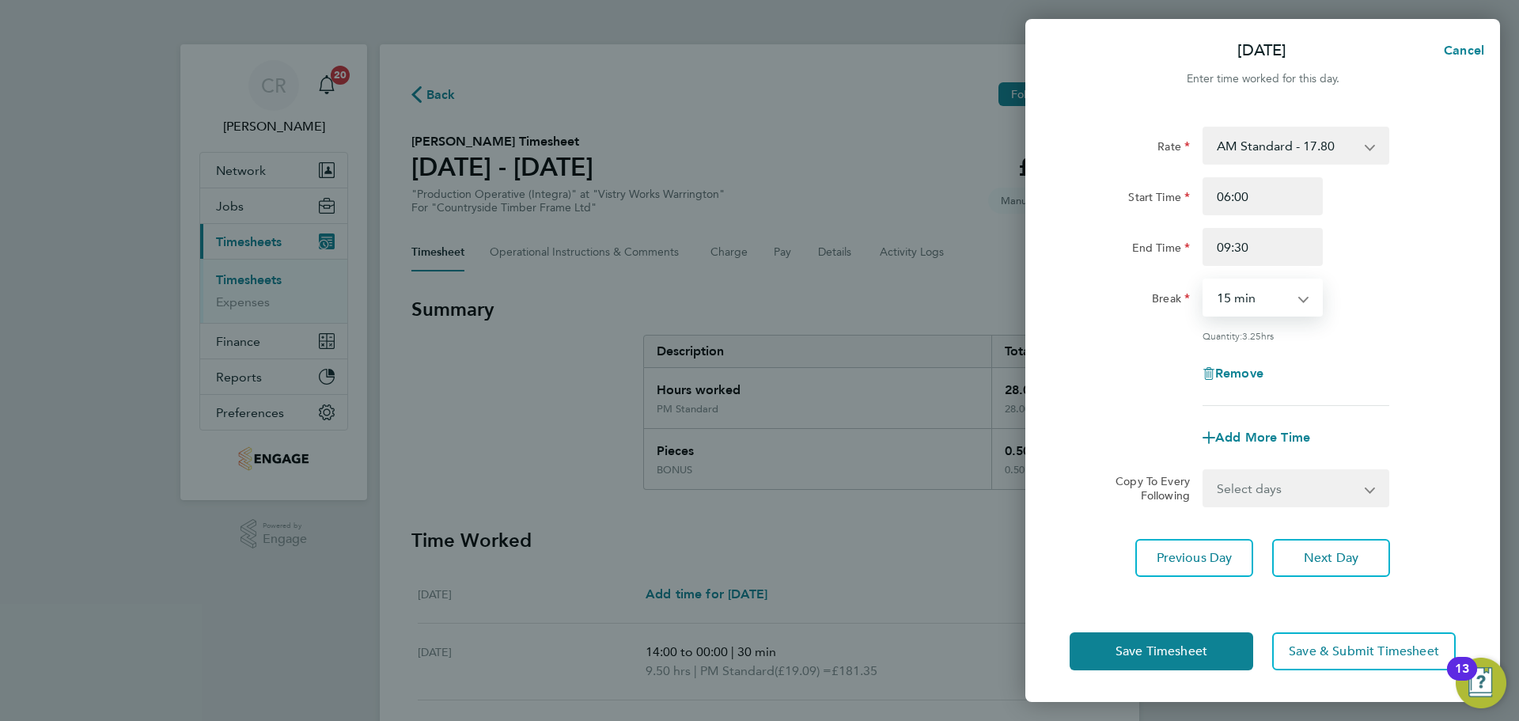
click at [1250, 314] on select "0 min 15 min 30 min 45 min 60 min 75 min 90 min" at bounding box center [1253, 297] width 98 height 35
click at [1285, 301] on select "0 min 15 min 30 min 45 min 60 min 75 min 90 min" at bounding box center [1253, 297] width 98 height 35
select select "0"
click at [1204, 280] on select "0 min 15 min 30 min 45 min 60 min 75 min 90 min" at bounding box center [1253, 297] width 98 height 35
click at [1280, 309] on select "0 min 15 min 30 min 45 min 60 min 75 min 90 min" at bounding box center [1253, 297] width 98 height 35
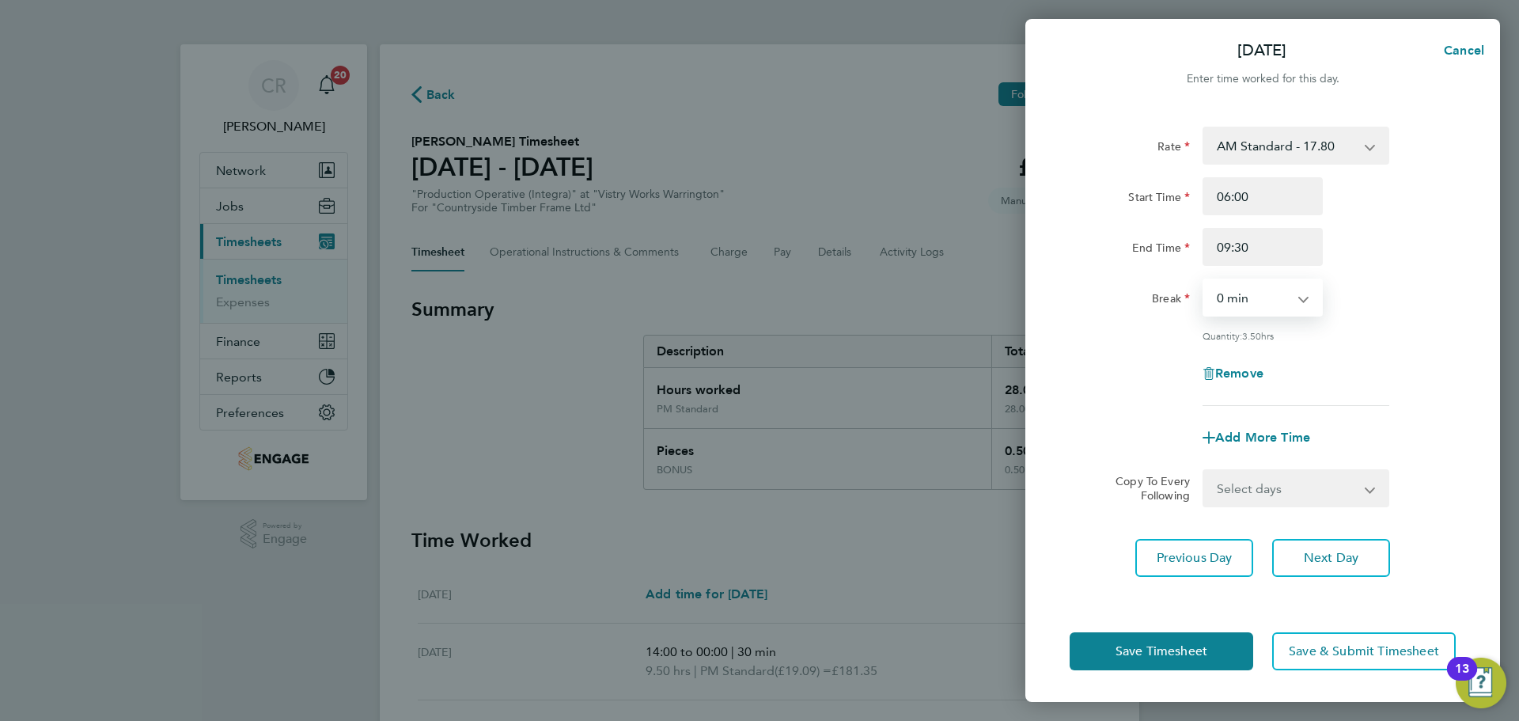
click at [1278, 308] on select "0 min 15 min 30 min 45 min 60 min 75 min 90 min" at bounding box center [1253, 297] width 98 height 35
click at [1223, 655] on button "Save Timesheet" at bounding box center [1162, 651] width 184 height 38
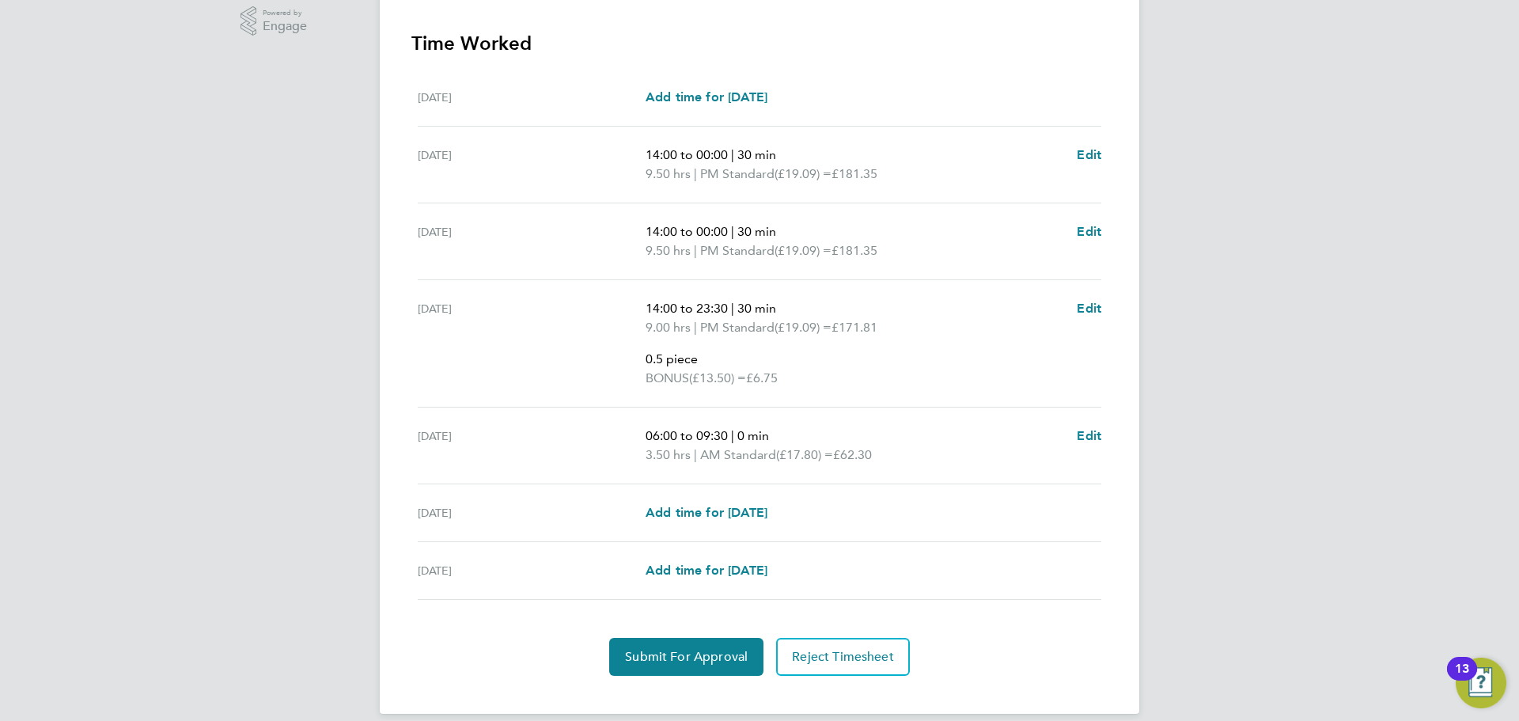
scroll to position [531, 0]
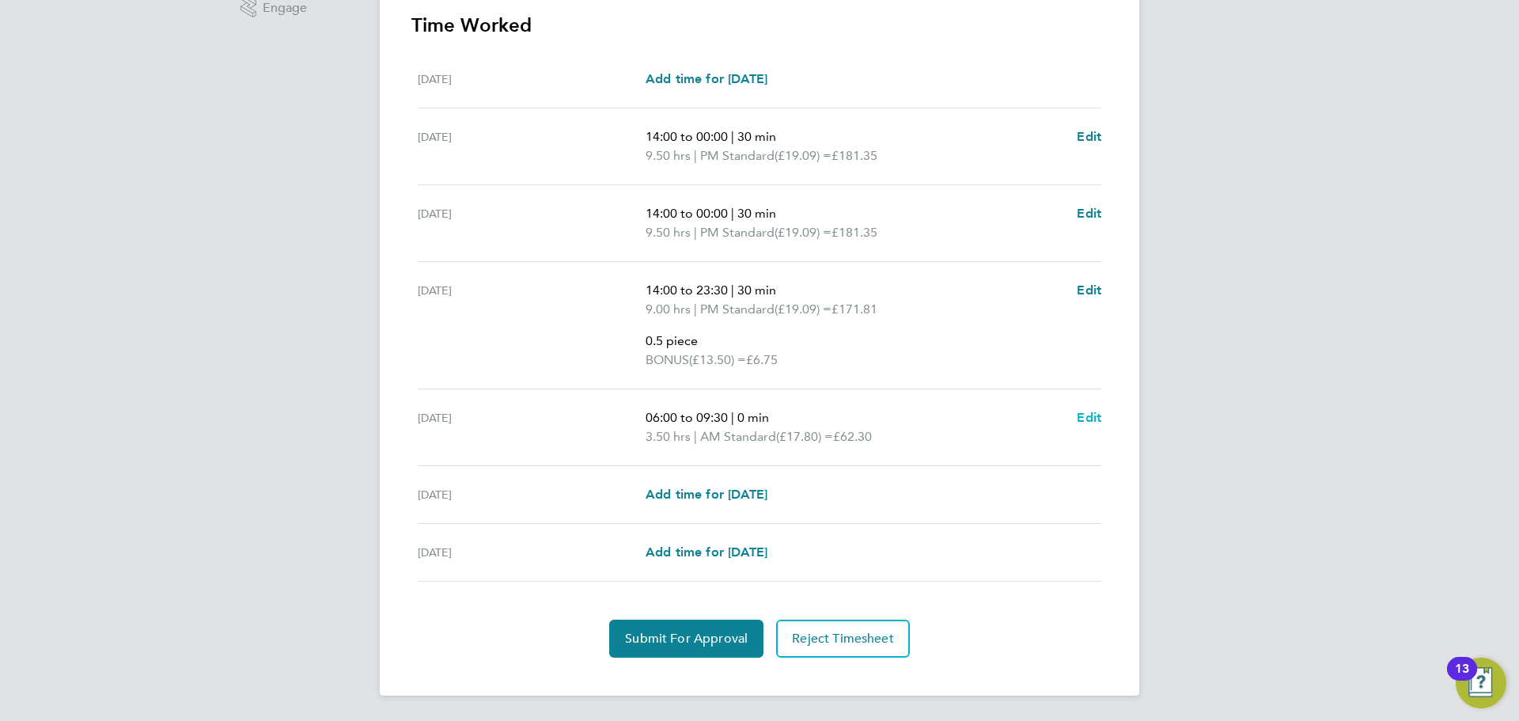
click at [1098, 417] on span "Edit" at bounding box center [1089, 417] width 25 height 15
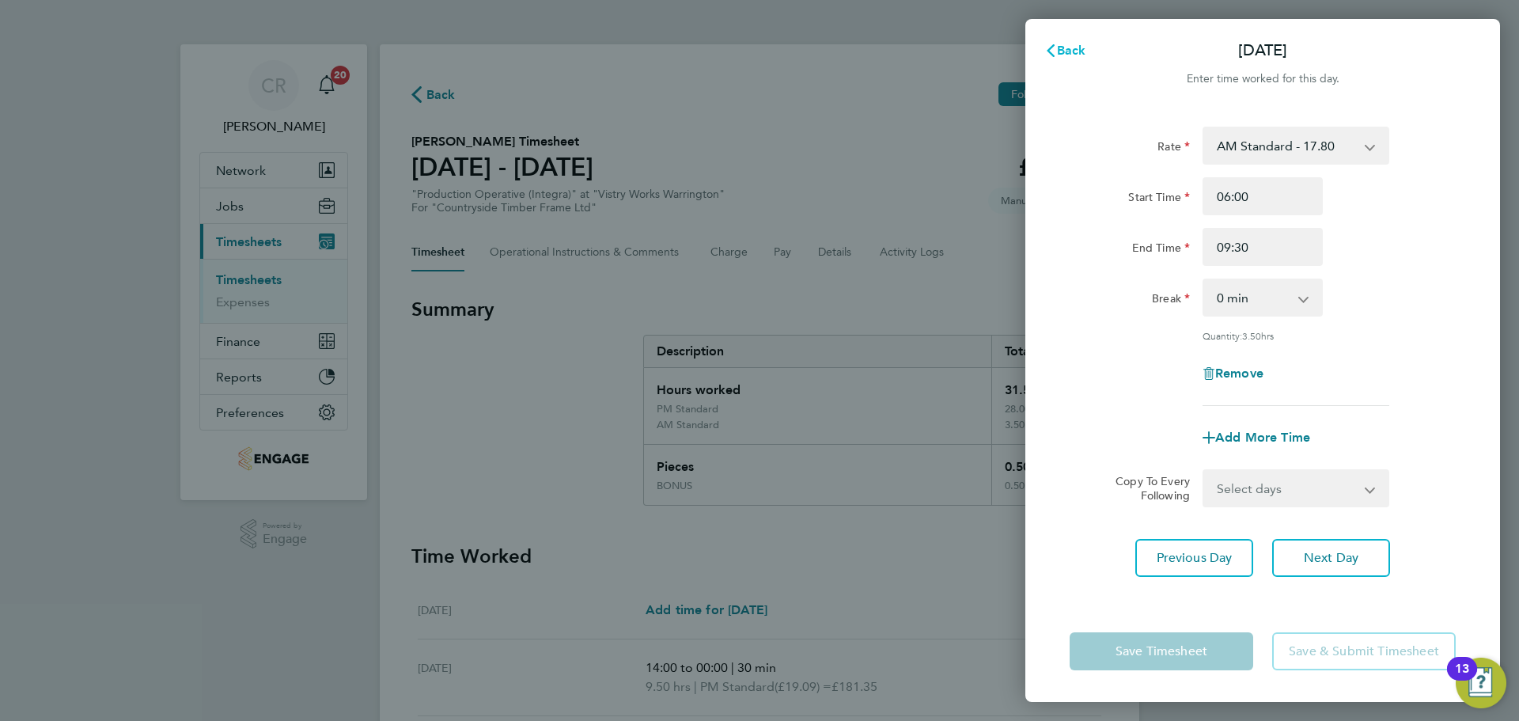
click at [1075, 49] on span "Back" at bounding box center [1071, 50] width 29 height 15
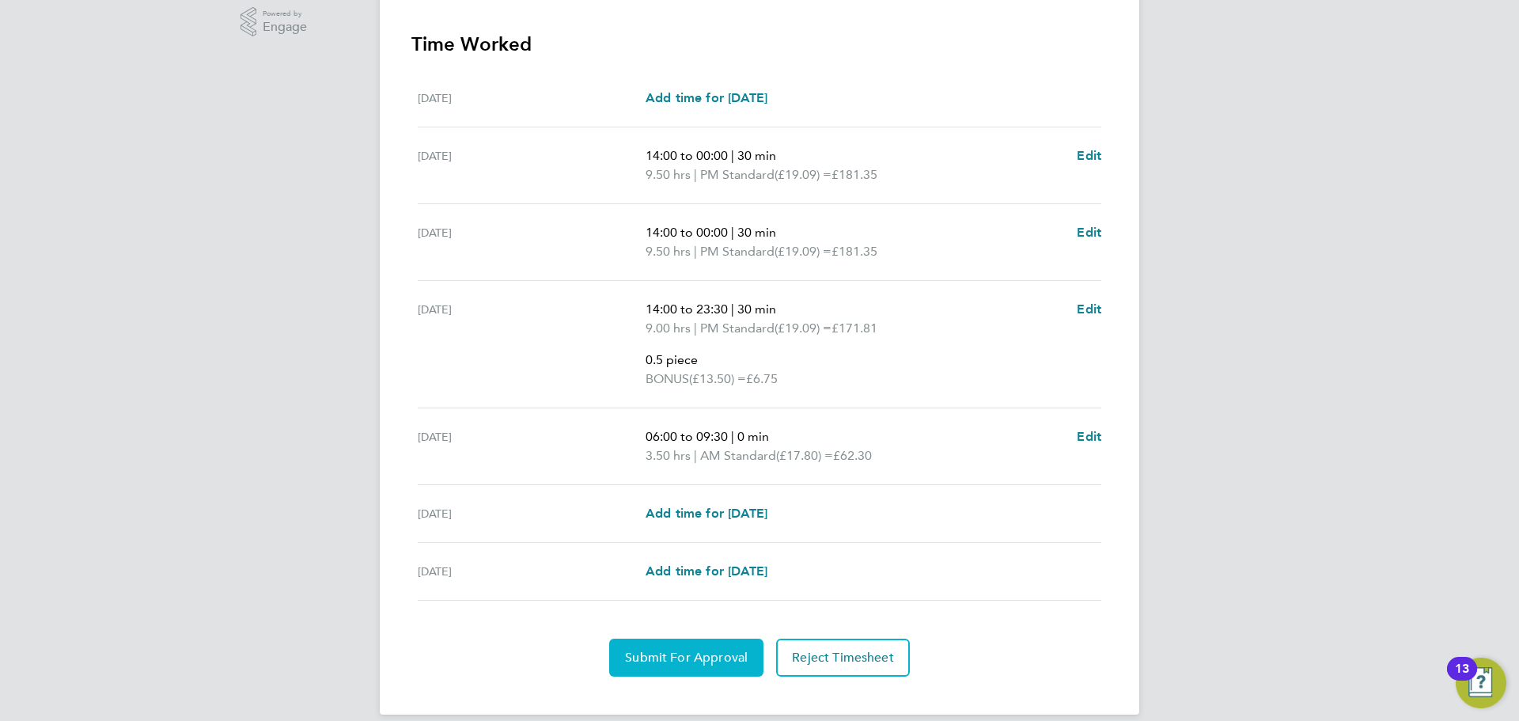
scroll to position [531, 0]
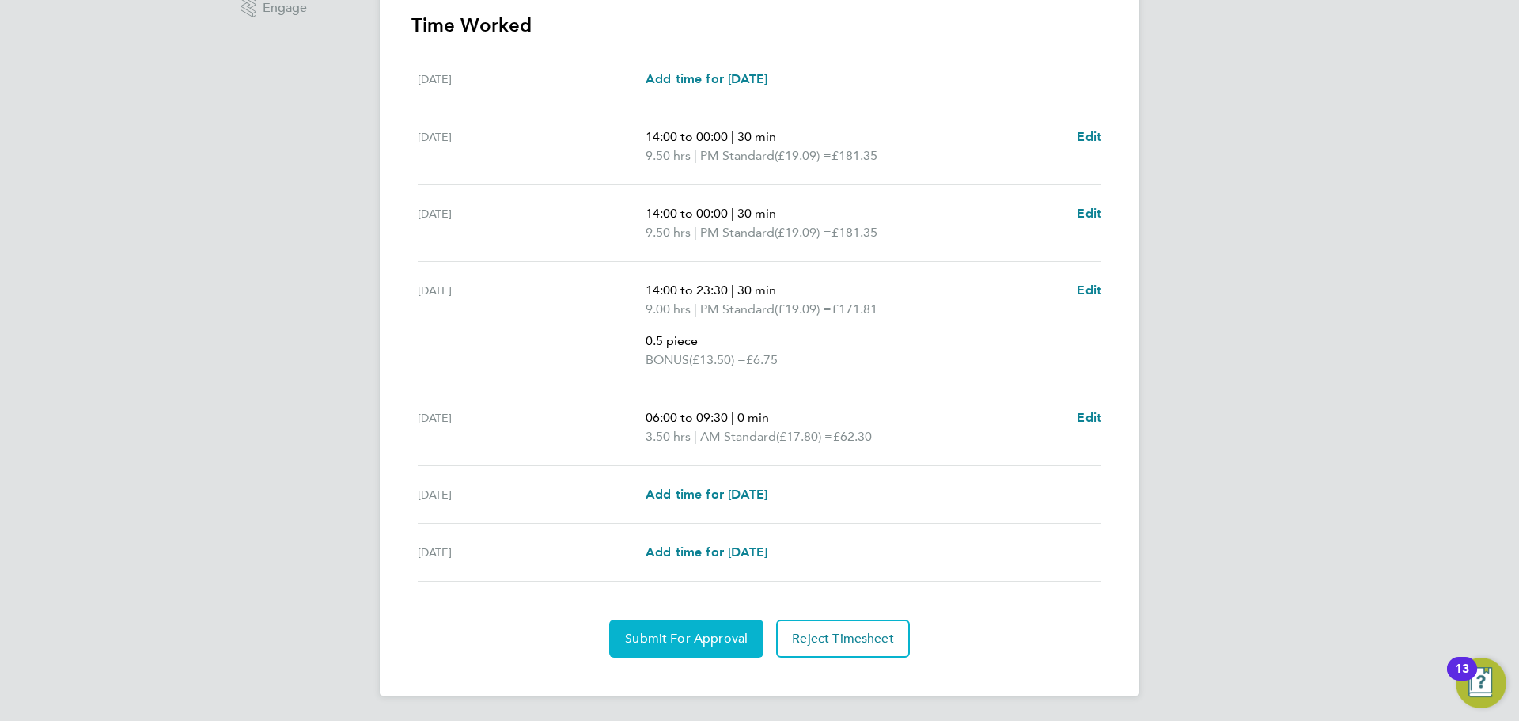
click at [718, 632] on span "Submit For Approval" at bounding box center [686, 639] width 123 height 16
